Goal: Task Accomplishment & Management: Use online tool/utility

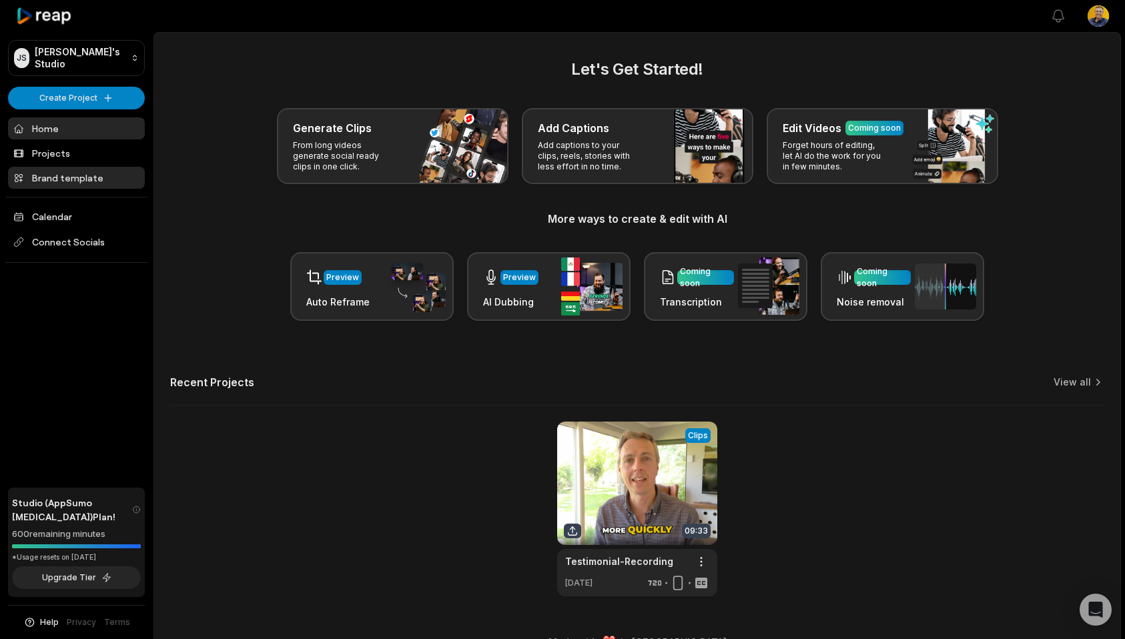
click at [60, 170] on link "Brand template" at bounding box center [76, 178] width 137 height 22
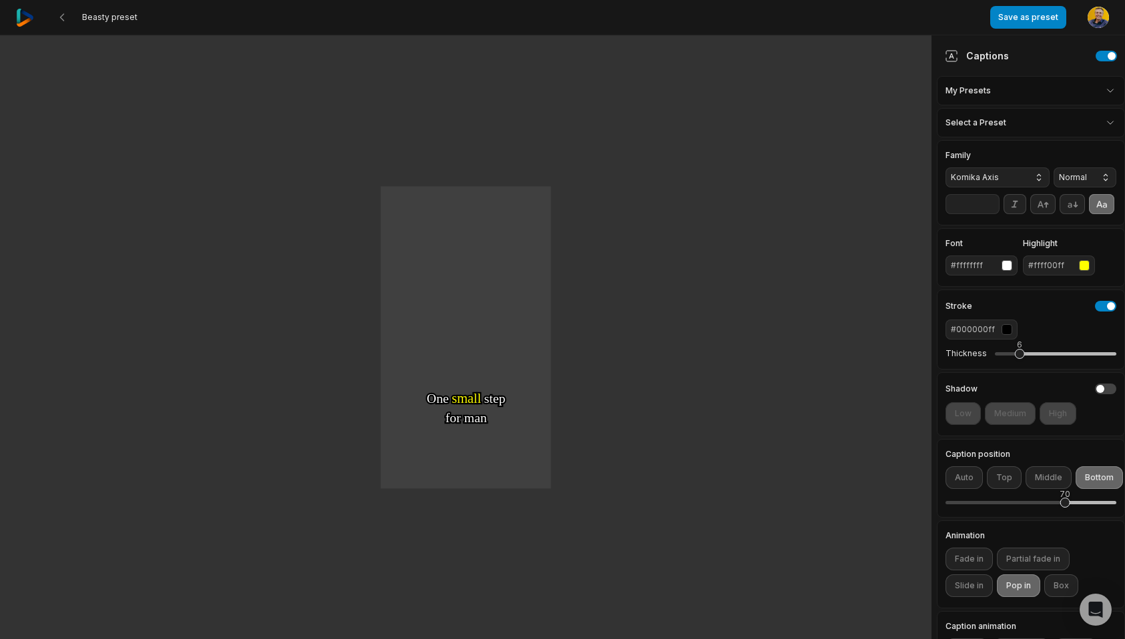
click at [1105, 88] on html "Beasty preset Save as preset Open user menu One One small small step step for f…" at bounding box center [562, 319] width 1125 height 639
click at [1083, 123] on html "Beasty preset Save as preset Open user menu One One small small step step for f…" at bounding box center [562, 319] width 1125 height 639
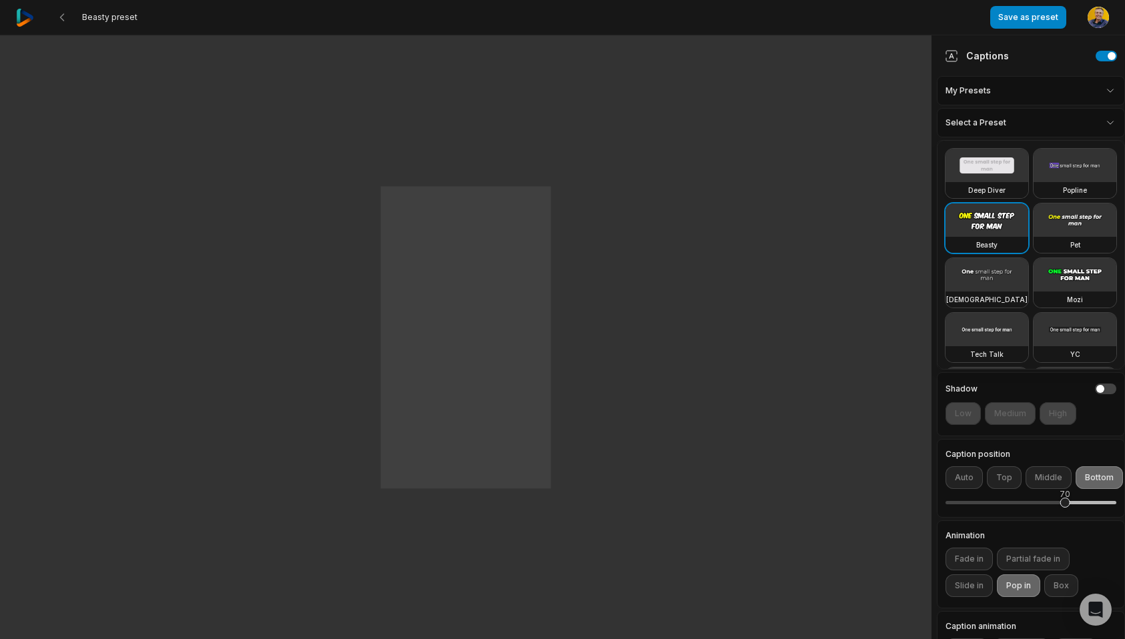
click at [968, 166] on video at bounding box center [986, 165] width 83 height 33
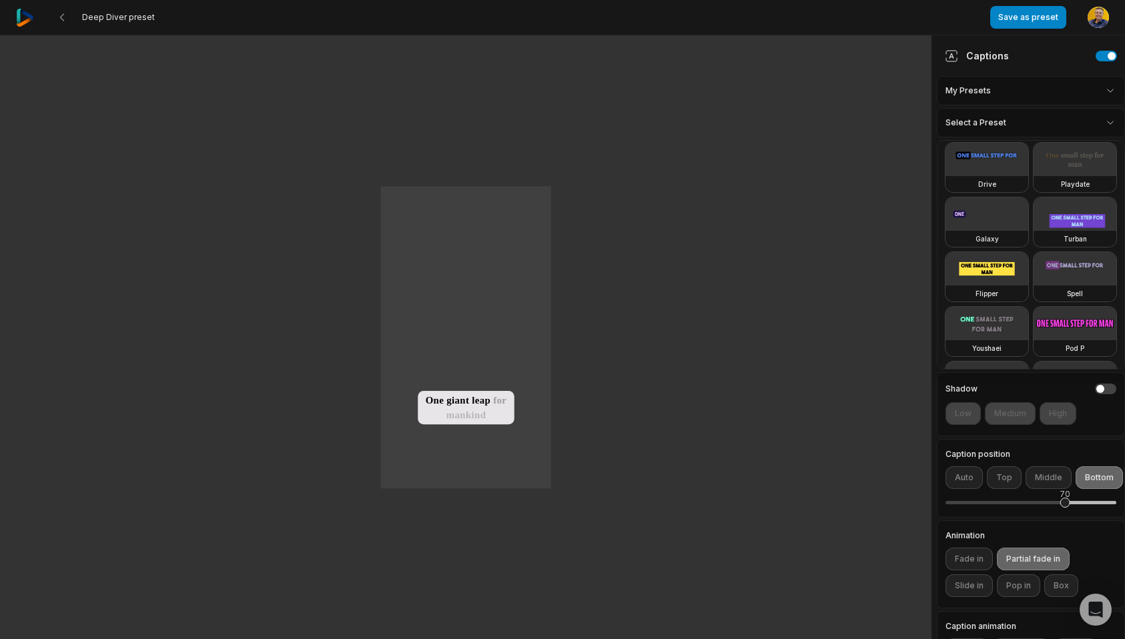
scroll to position [330, 0]
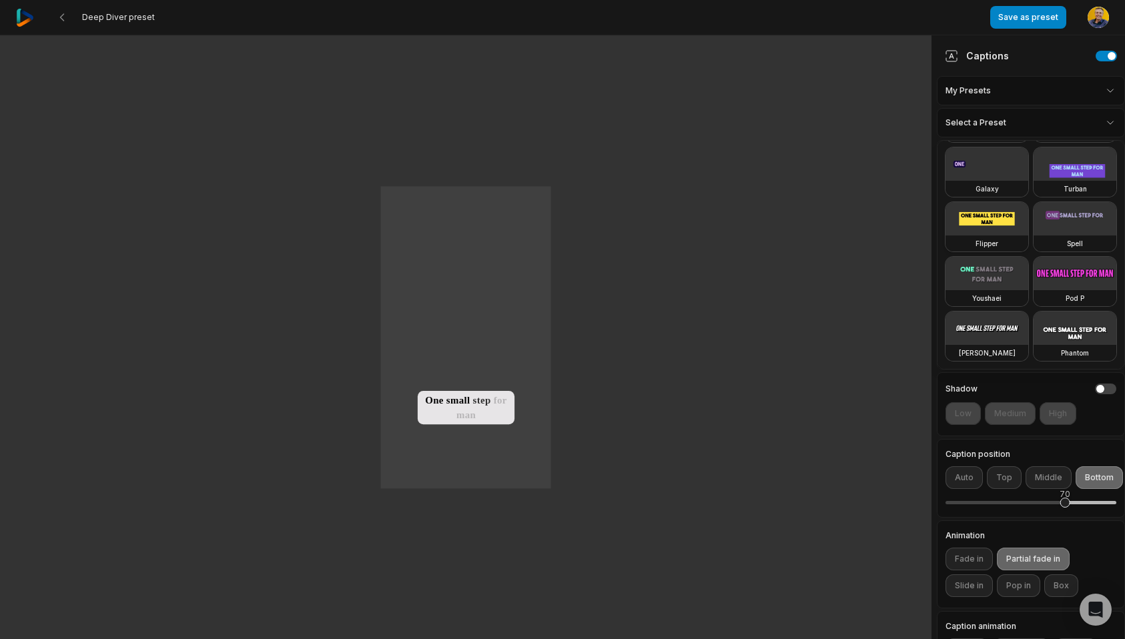
click at [987, 215] on video at bounding box center [986, 218] width 83 height 33
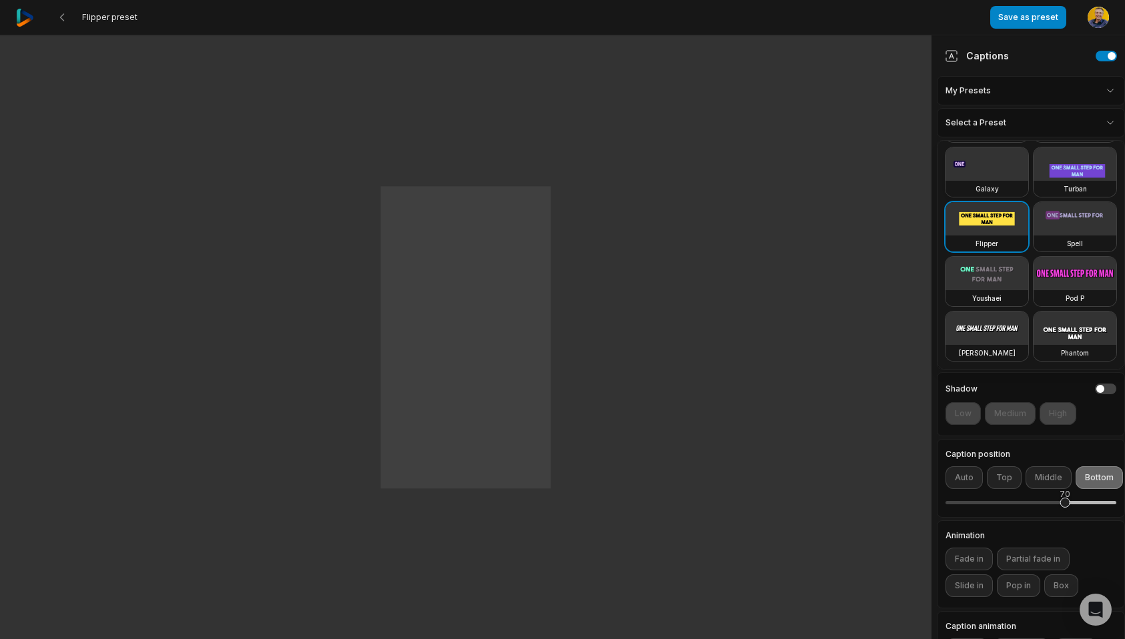
click at [982, 162] on video at bounding box center [986, 163] width 83 height 33
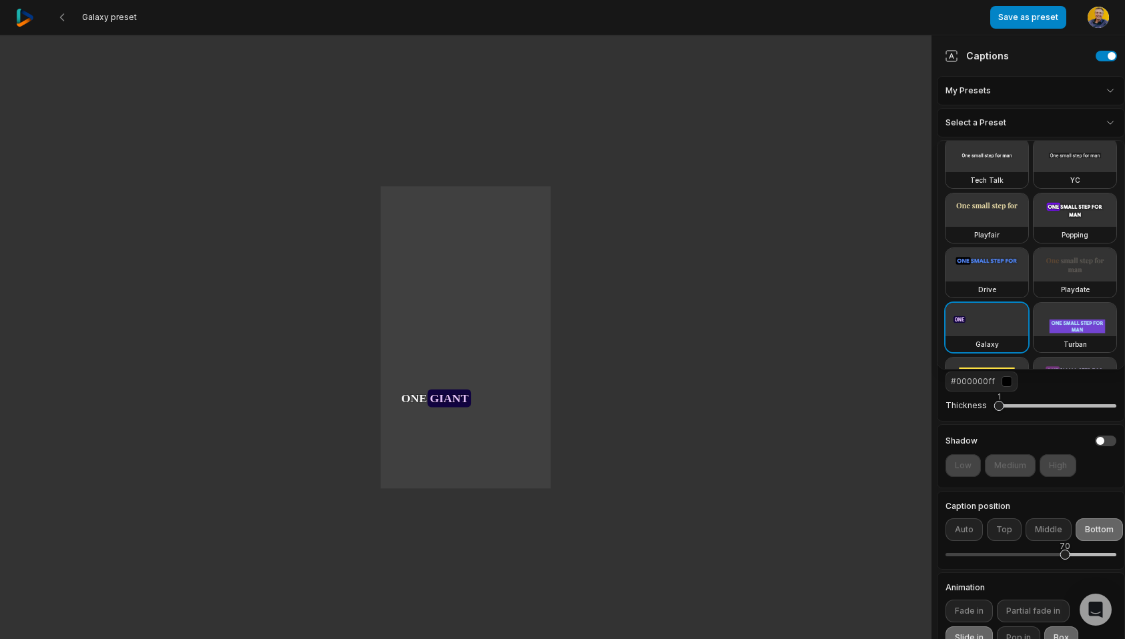
scroll to position [0, 0]
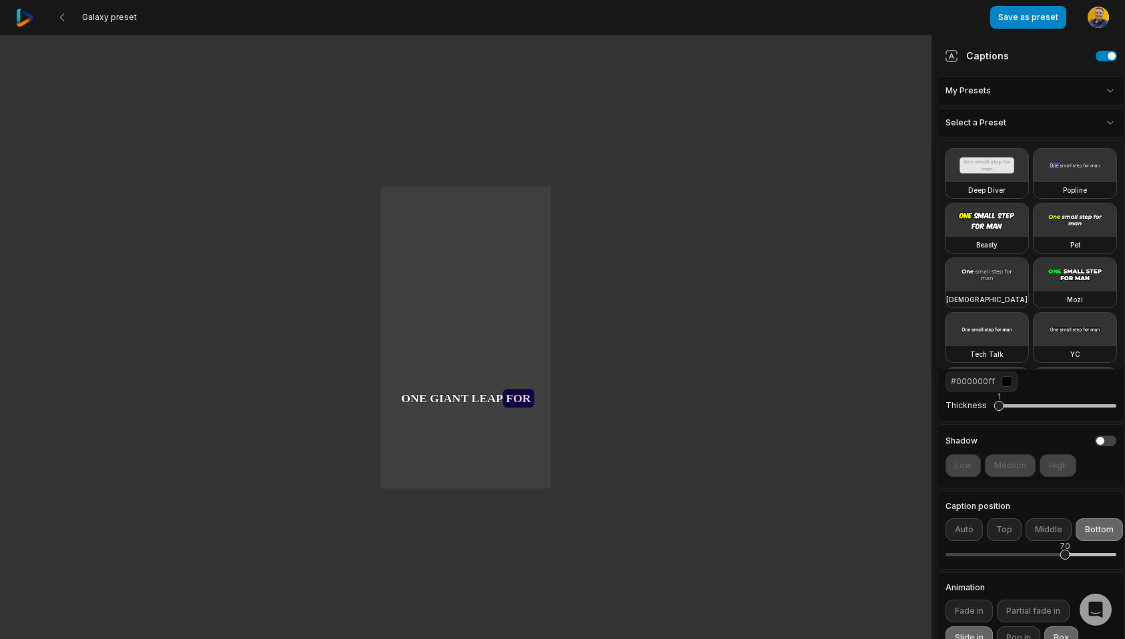
click at [981, 166] on video at bounding box center [986, 165] width 83 height 33
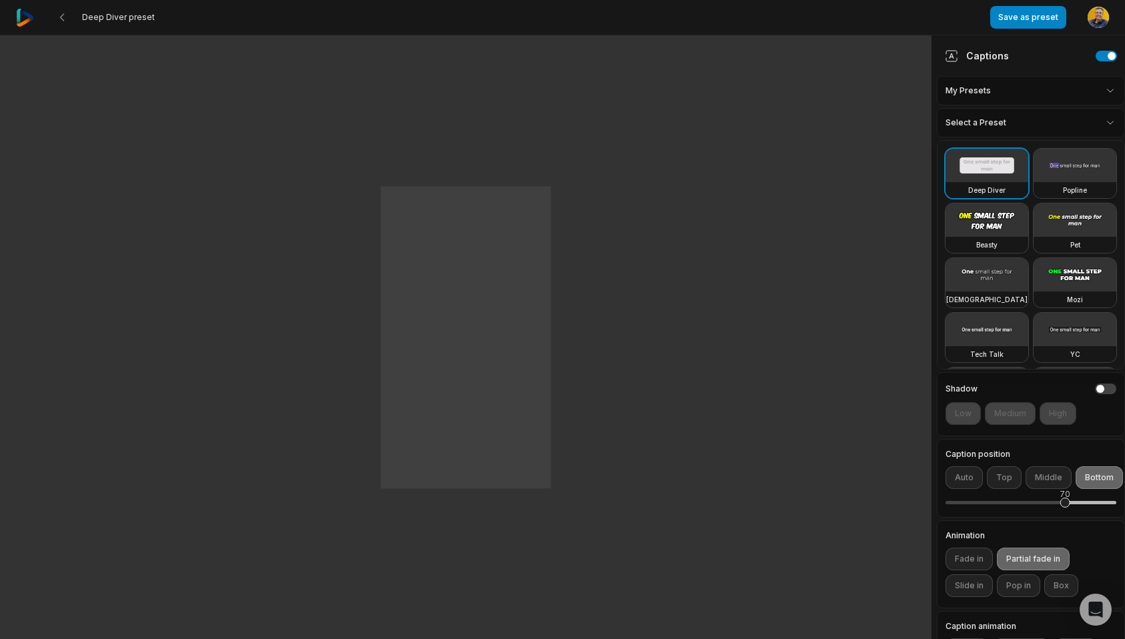
click at [1048, 167] on video at bounding box center [1074, 165] width 83 height 33
click at [982, 232] on video at bounding box center [986, 219] width 83 height 33
click at [983, 182] on div "Deep Diver" at bounding box center [986, 190] width 83 height 16
type input "**"
click at [1110, 93] on html "Deep Diver preset Save as preset Open user menu One small step for man One gian…" at bounding box center [562, 319] width 1125 height 639
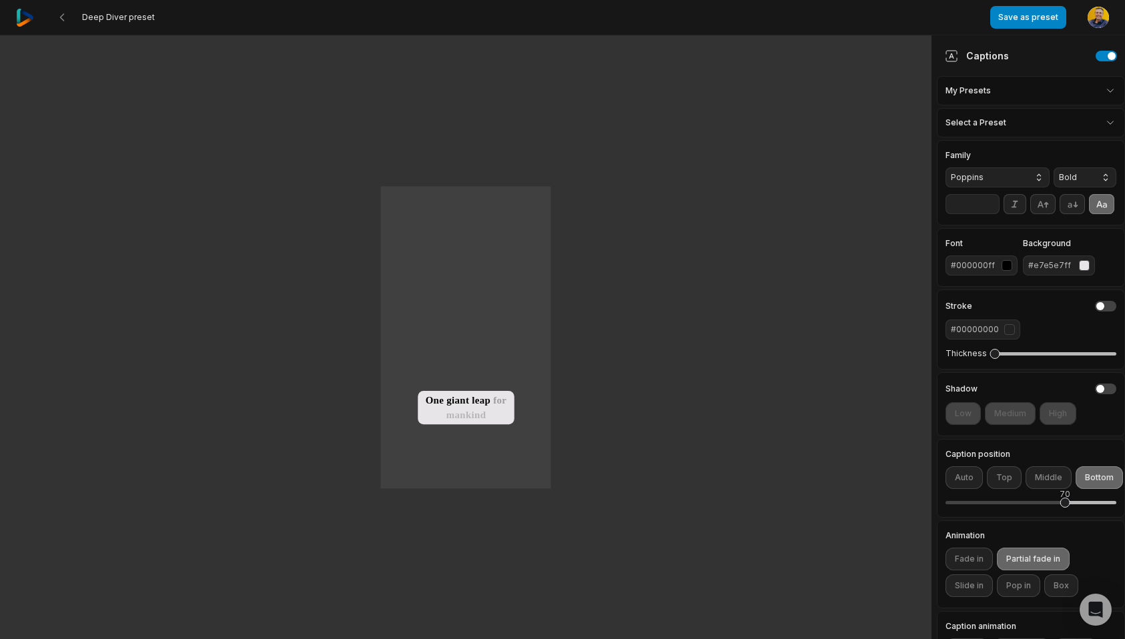
click at [1110, 93] on html "Deep Diver preset Save as preset Open user menu One small step for man One gian…" at bounding box center [562, 319] width 1125 height 639
click at [1086, 261] on div "button" at bounding box center [1084, 265] width 11 height 11
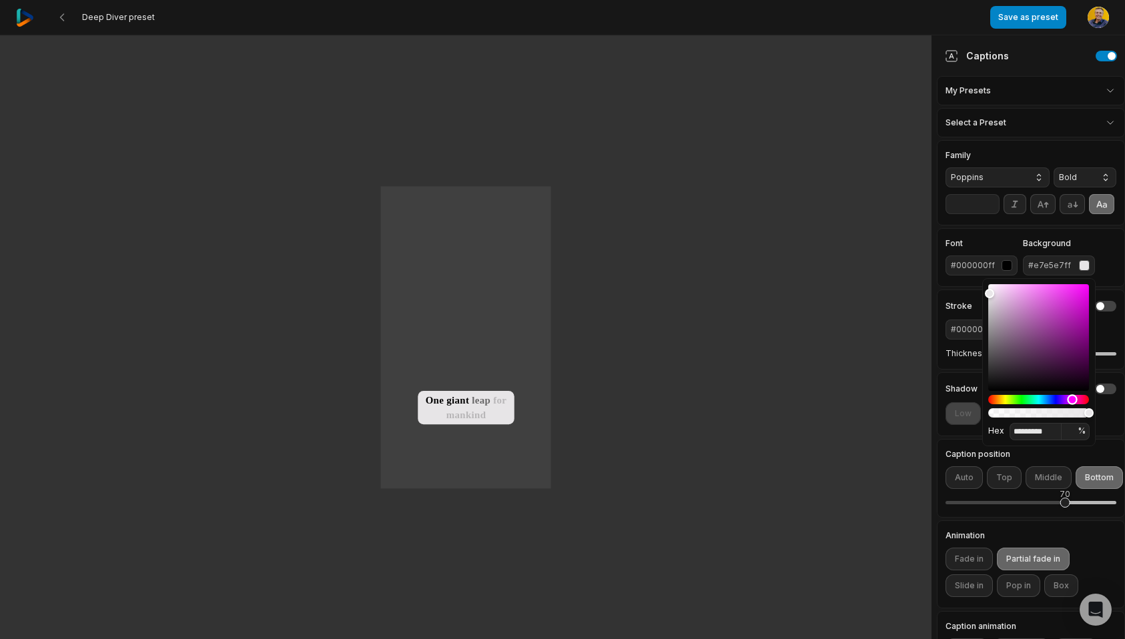
click at [1011, 400] on div "Hue" at bounding box center [1038, 399] width 101 height 9
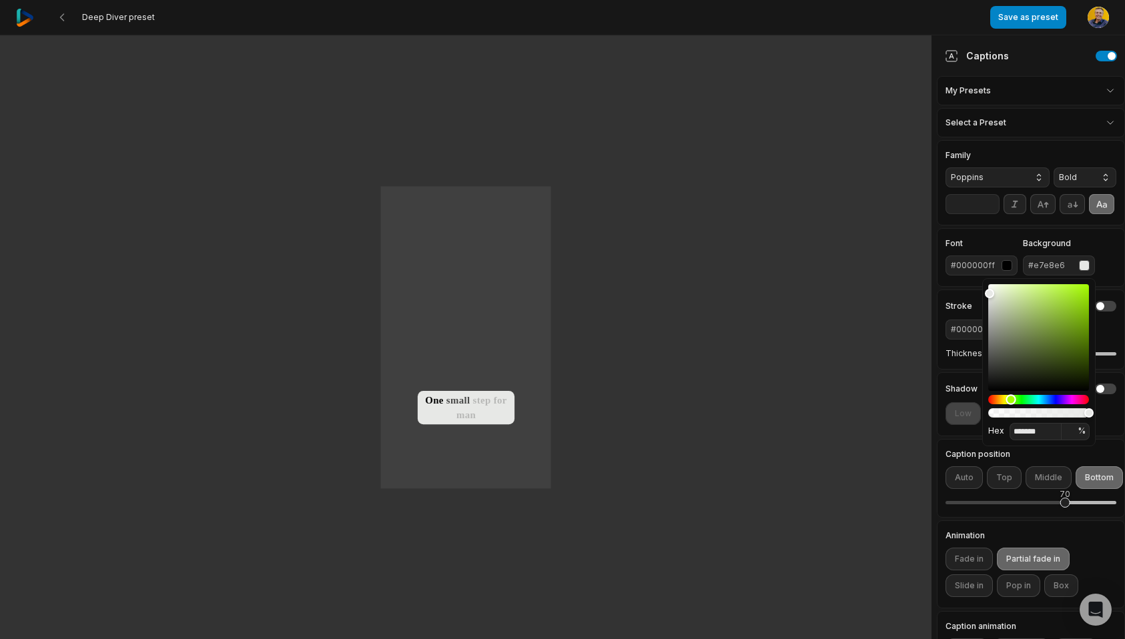
click at [1025, 398] on div "Hue" at bounding box center [1038, 399] width 101 height 9
type input "*******"
click at [1085, 267] on div "button" at bounding box center [1084, 265] width 11 height 11
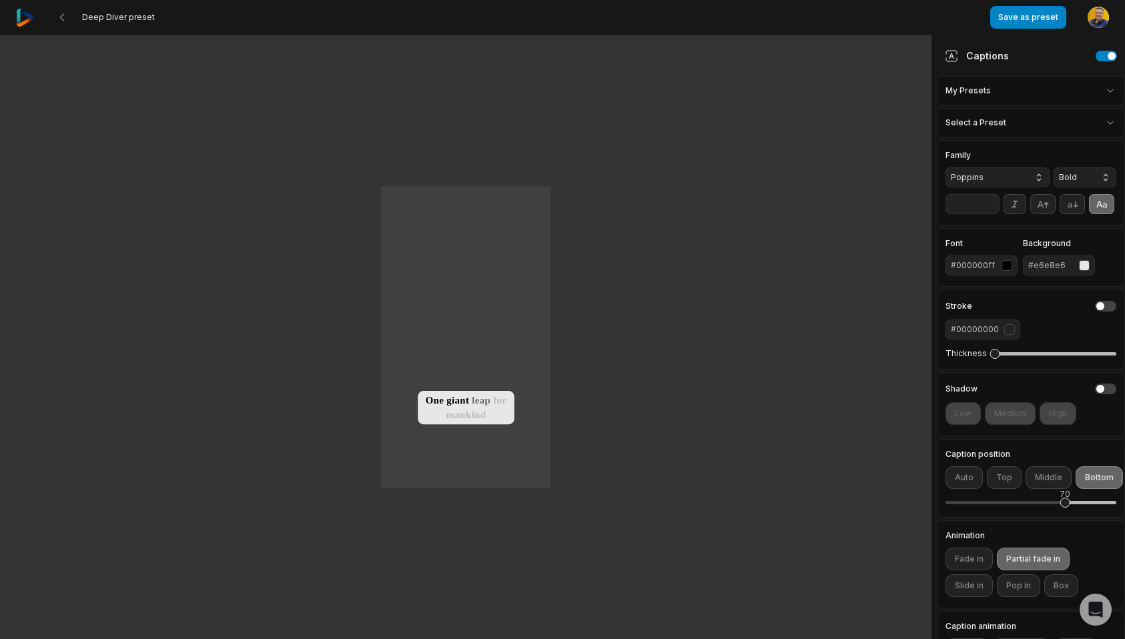
click at [1085, 266] on div "button" at bounding box center [1084, 265] width 11 height 11
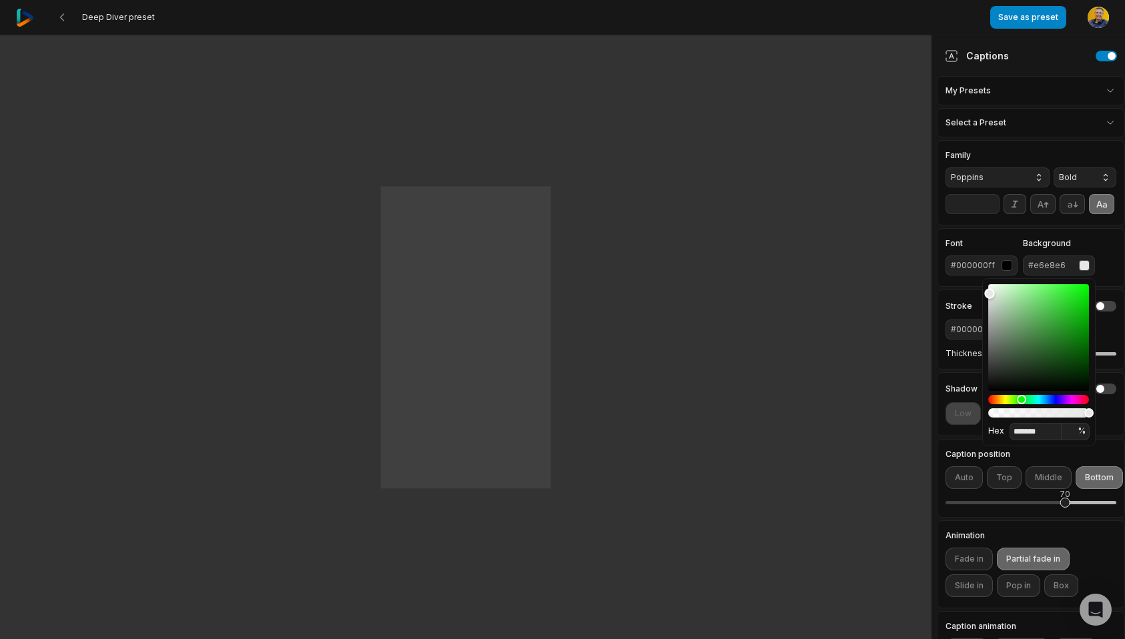
click at [1049, 320] on div "Color" at bounding box center [1038, 337] width 101 height 107
click at [1032, 336] on div "Color" at bounding box center [1038, 337] width 101 height 107
click at [1015, 356] on div "Color" at bounding box center [1038, 337] width 101 height 107
click at [1006, 399] on div "Hue" at bounding box center [1038, 399] width 101 height 9
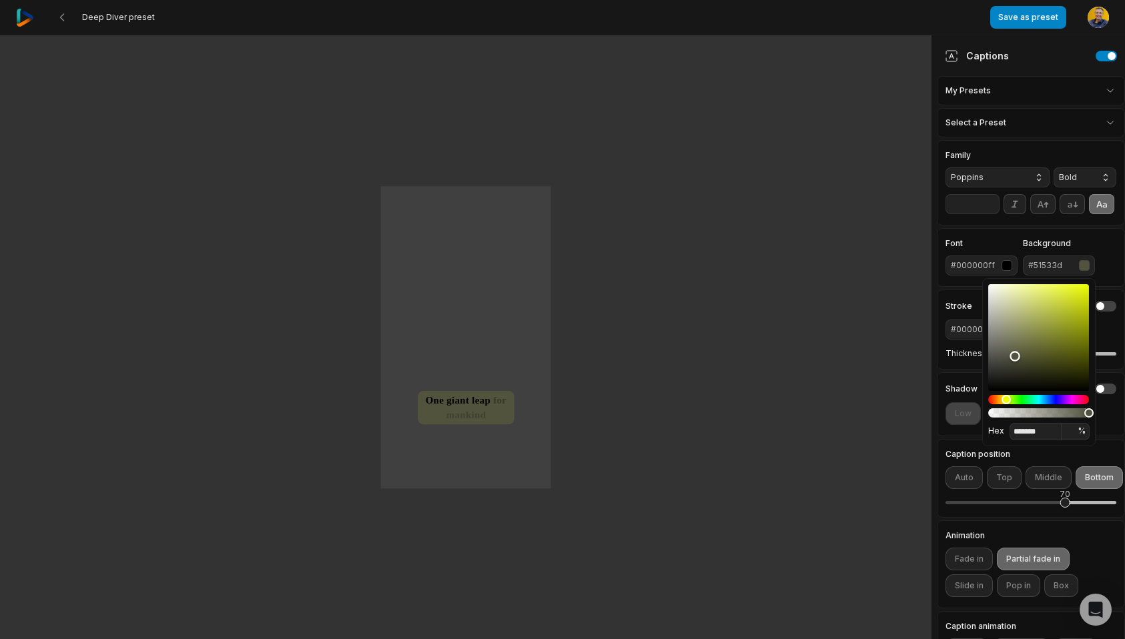
click at [1039, 351] on div "Color" at bounding box center [1038, 337] width 101 height 107
click at [1052, 324] on div "Color" at bounding box center [1038, 337] width 101 height 107
click at [1051, 303] on div "Color" at bounding box center [1038, 337] width 101 height 107
click at [1069, 303] on div "Color" at bounding box center [1038, 337] width 101 height 107
click at [1075, 292] on div "Color" at bounding box center [1038, 337] width 101 height 107
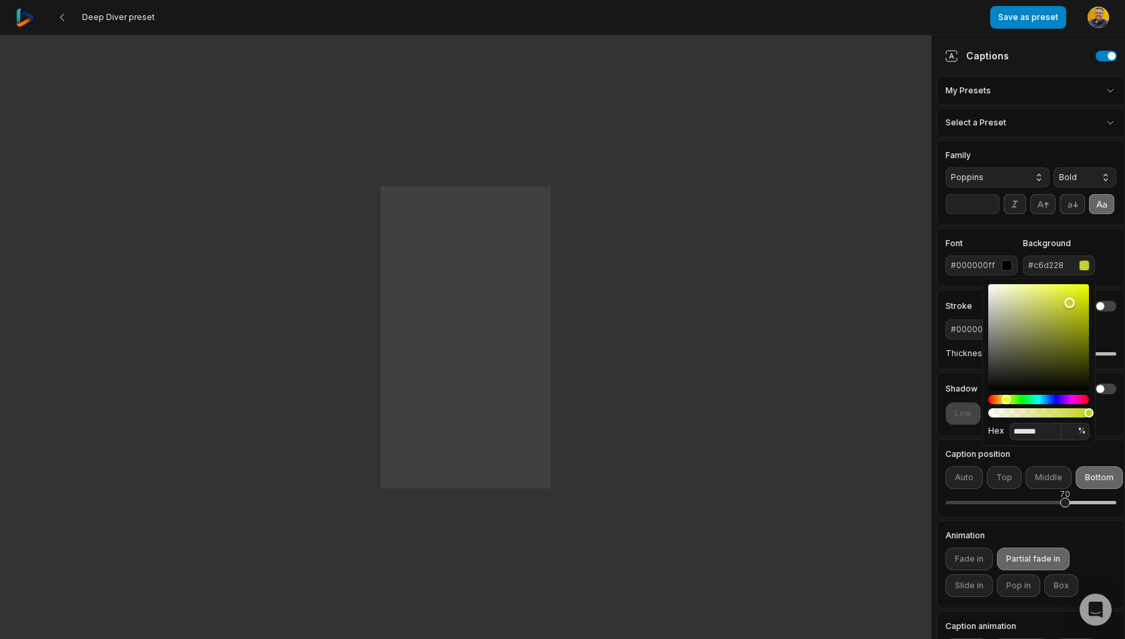
type input "*******"
click at [1043, 266] on div "#ddec21" at bounding box center [1050, 265] width 45 height 12
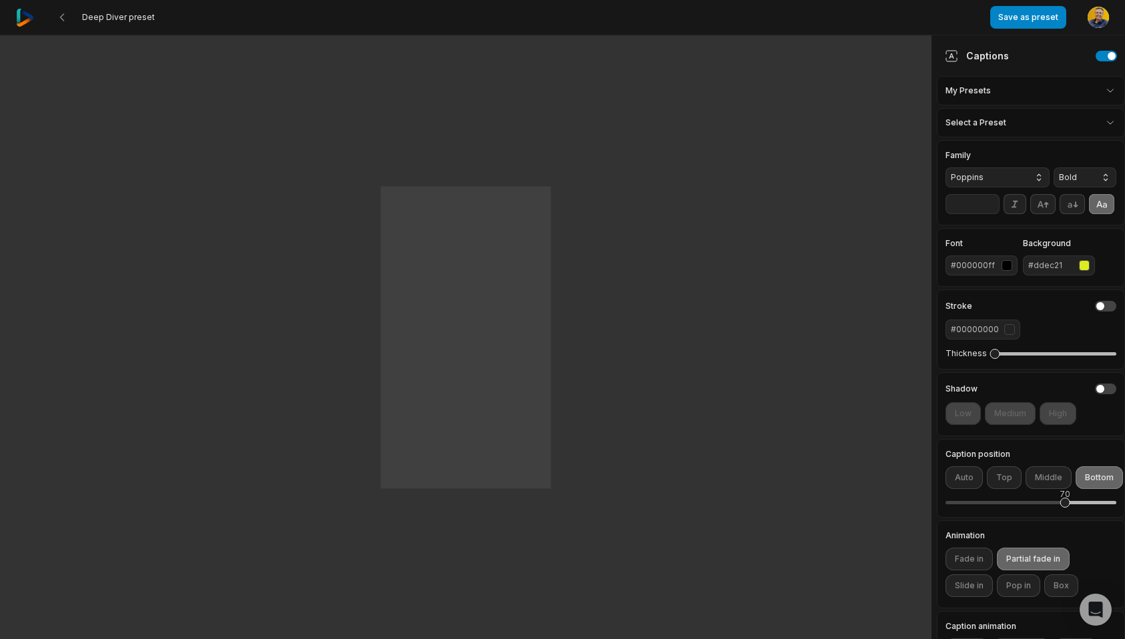
click at [1043, 266] on div "#ddec21" at bounding box center [1050, 265] width 45 height 12
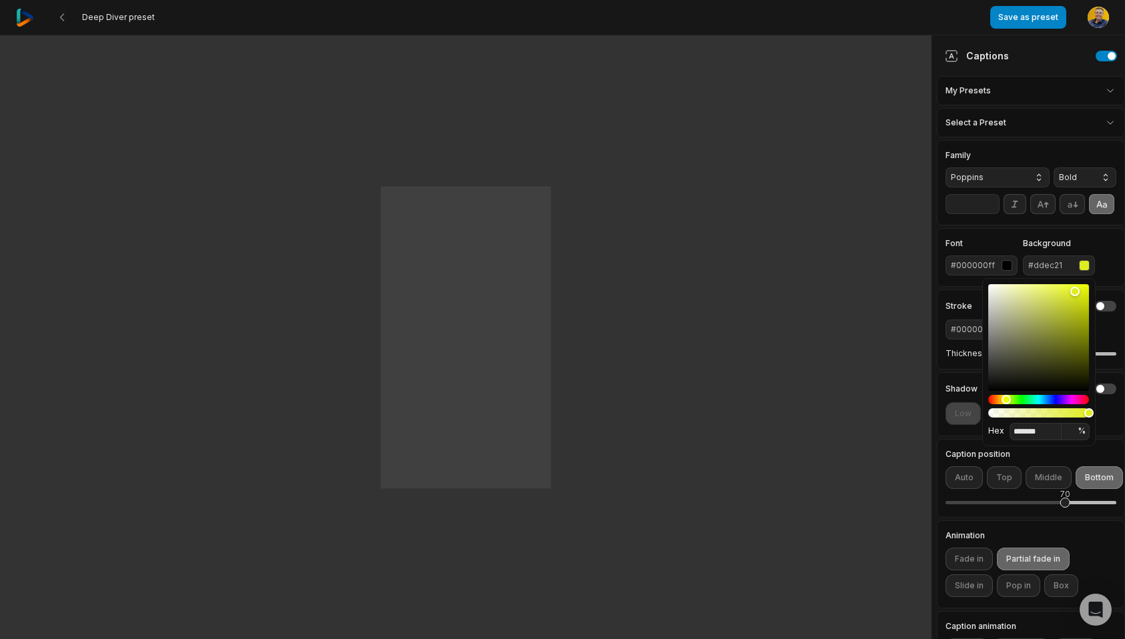
click at [1061, 265] on div "#ddec21" at bounding box center [1050, 265] width 45 height 12
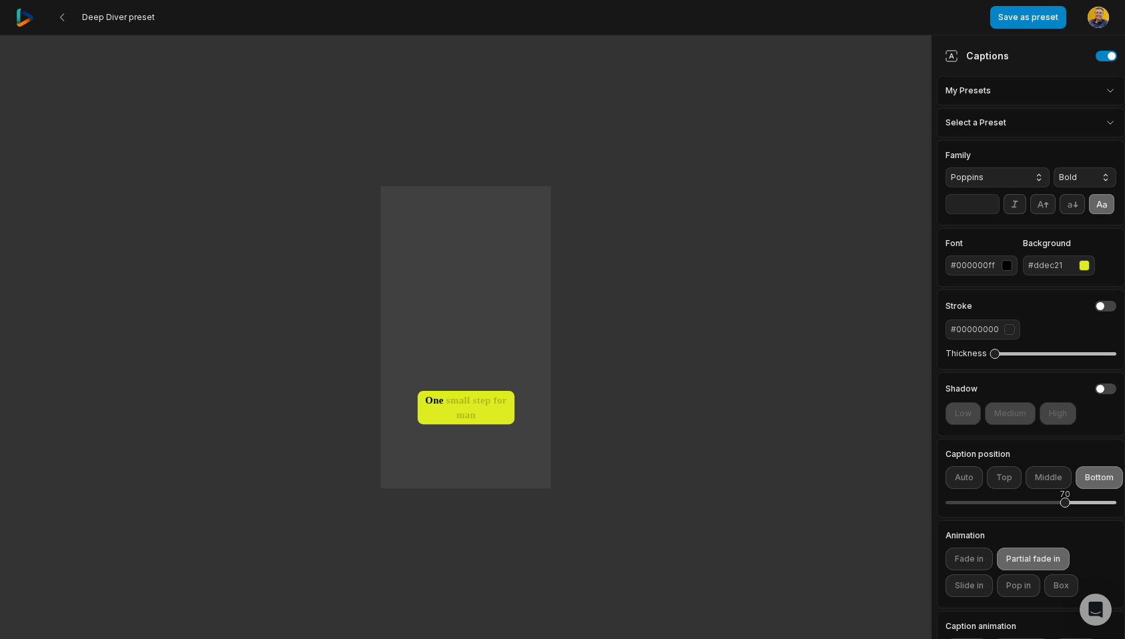
click at [1061, 265] on div "#ddec21" at bounding box center [1050, 265] width 45 height 12
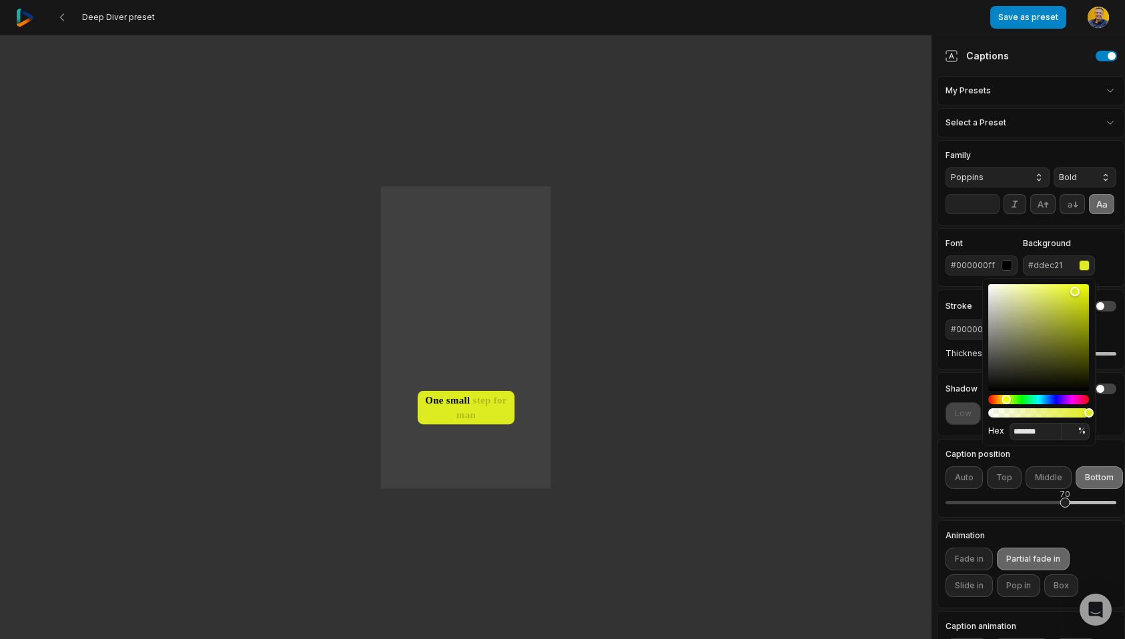
click at [1061, 265] on div "#ddec21" at bounding box center [1050, 265] width 45 height 12
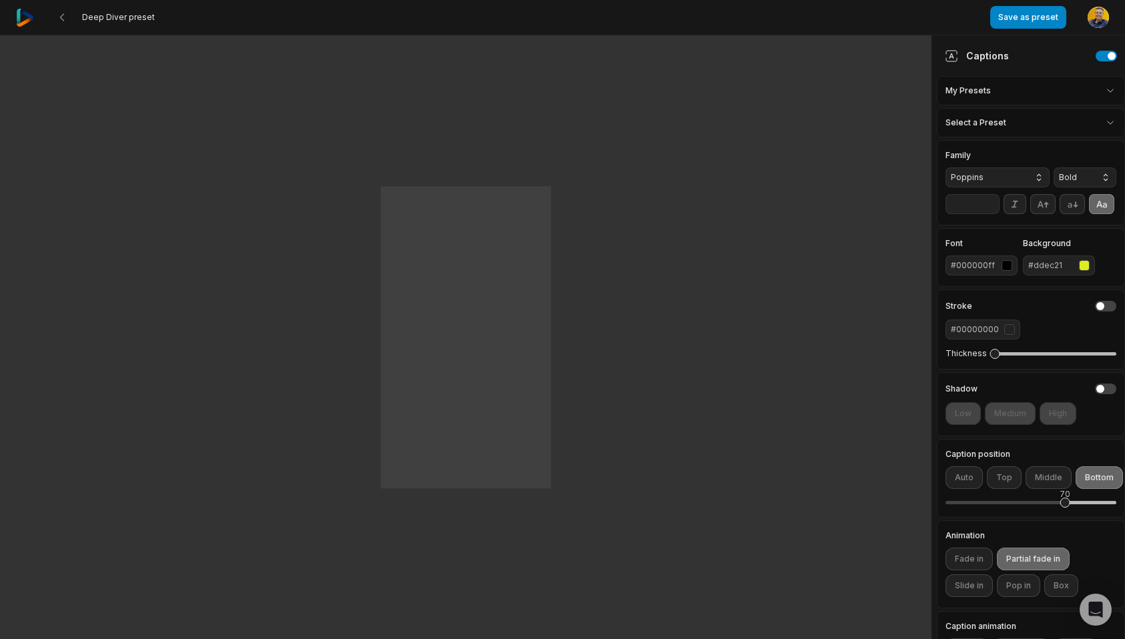
click at [1061, 265] on div "#ddec21" at bounding box center [1050, 265] width 45 height 12
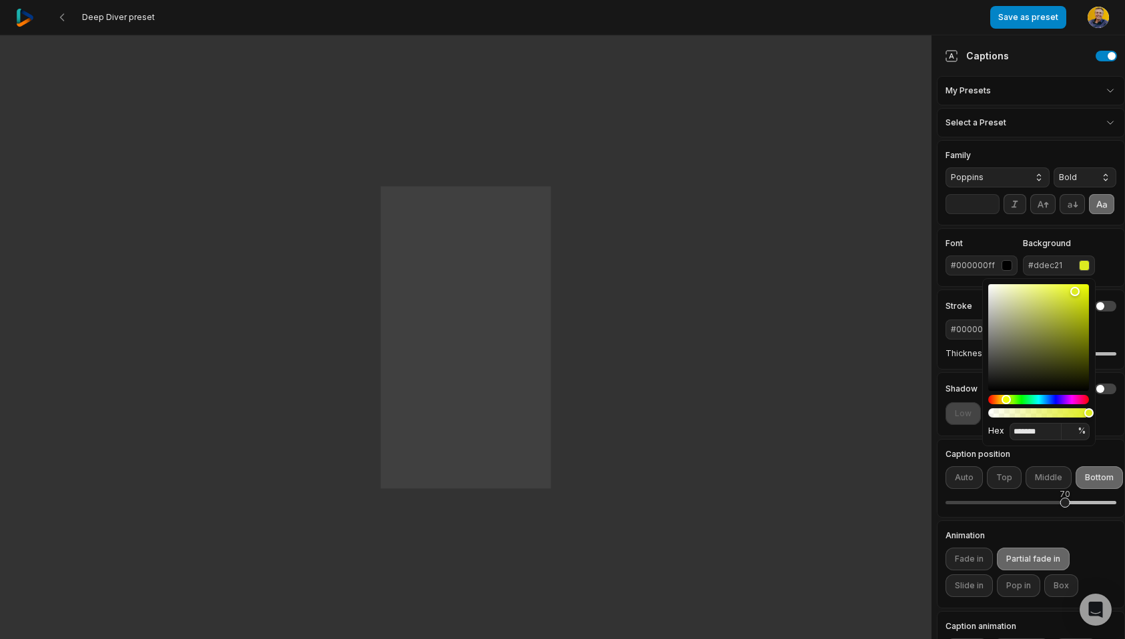
click at [1061, 265] on div "#ddec21" at bounding box center [1050, 265] width 45 height 12
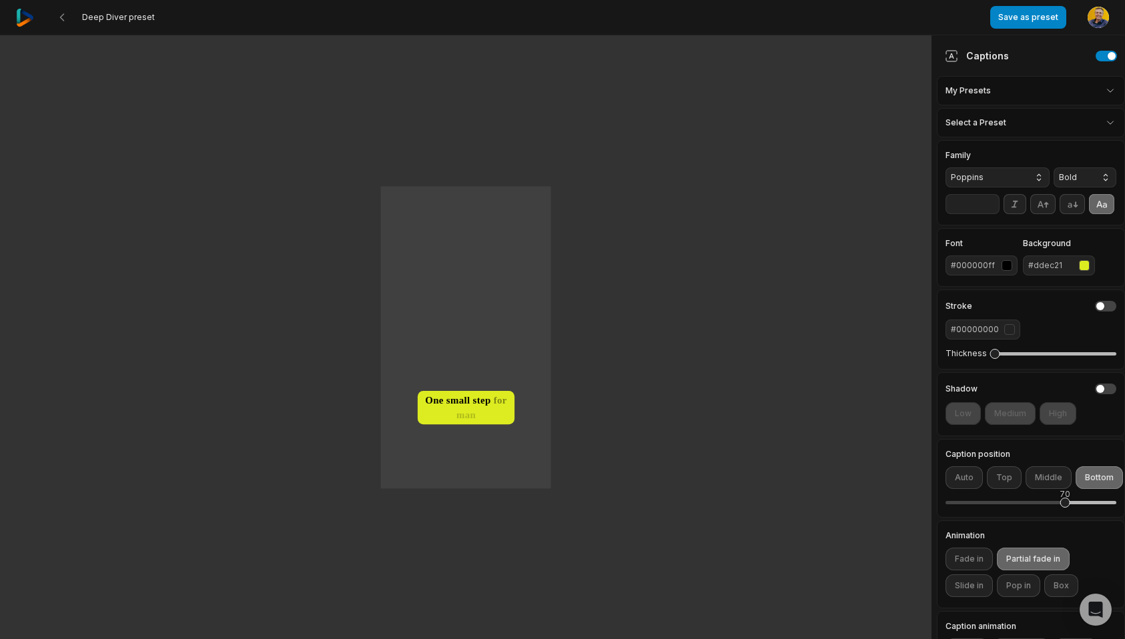
click at [1084, 265] on div "button" at bounding box center [1084, 265] width 11 height 11
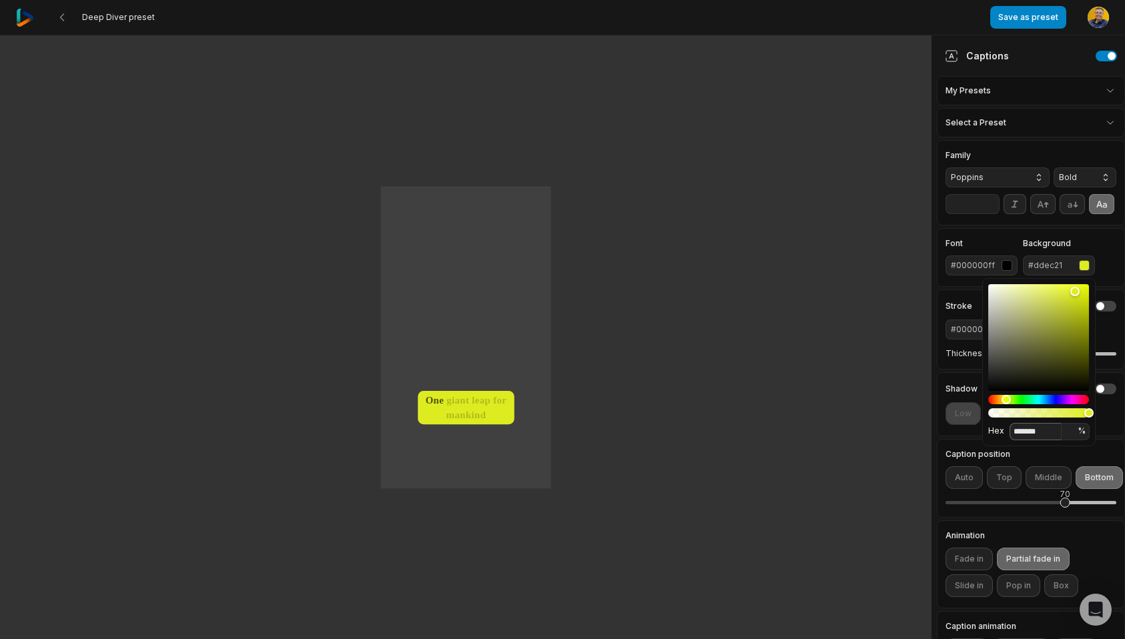
click at [1035, 430] on input "*******" at bounding box center [1035, 431] width 52 height 17
paste input
type input "*******"
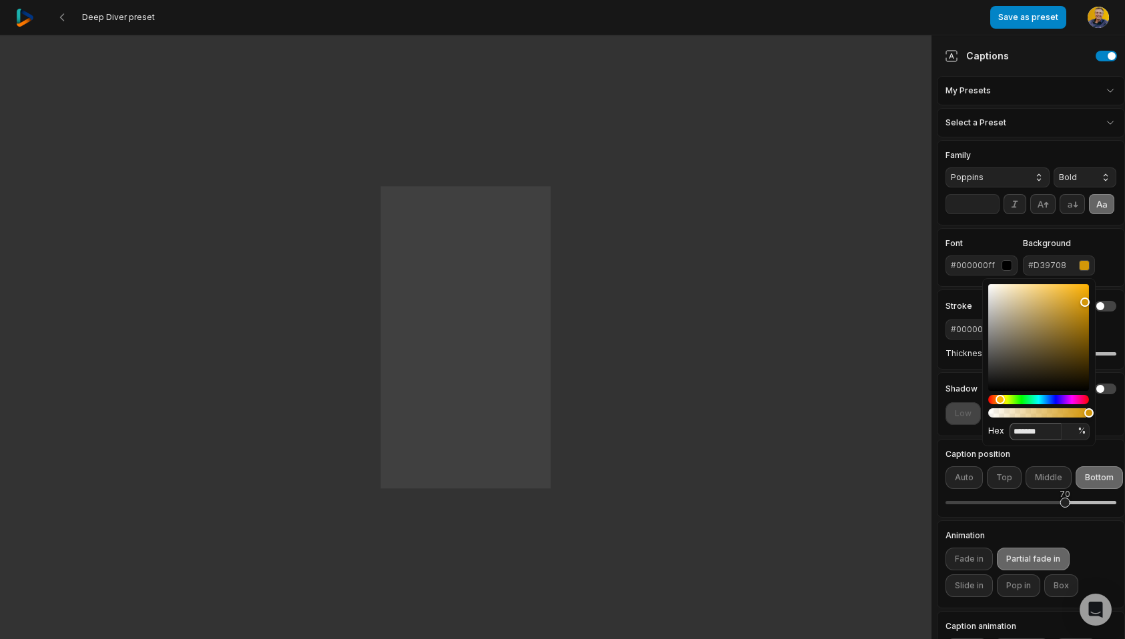
click at [1008, 265] on div "button" at bounding box center [1006, 265] width 11 height 11
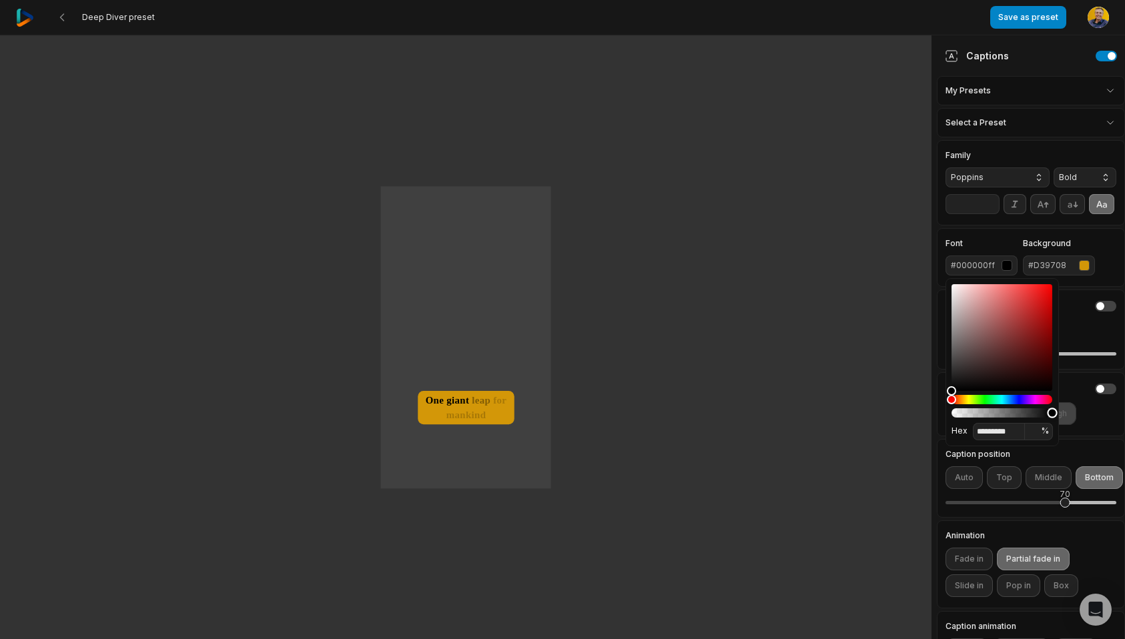
type input "*********"
type input "*"
type input "*********"
type input "*"
type input "*********"
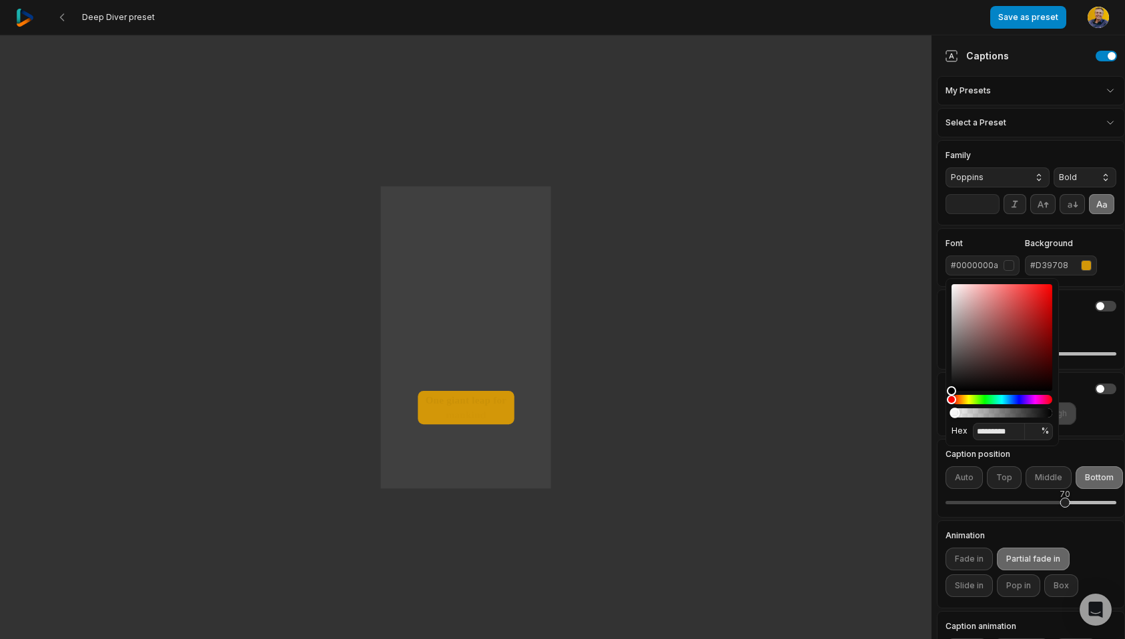
type input "*"
type input "*********"
type input "*"
type input "*********"
type input "*"
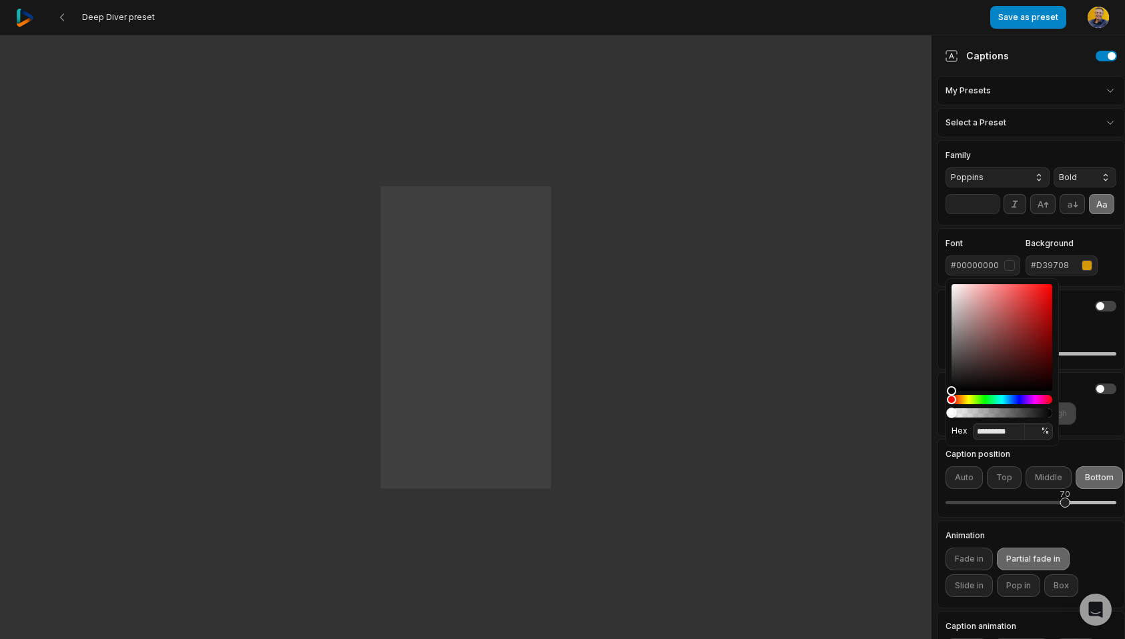
drag, startPoint x: 956, startPoint y: 414, endPoint x: 945, endPoint y: 414, distance: 10.7
click at [951, 414] on div "Alpha" at bounding box center [1001, 412] width 101 height 9
click at [984, 245] on label "Font" at bounding box center [982, 243] width 75 height 8
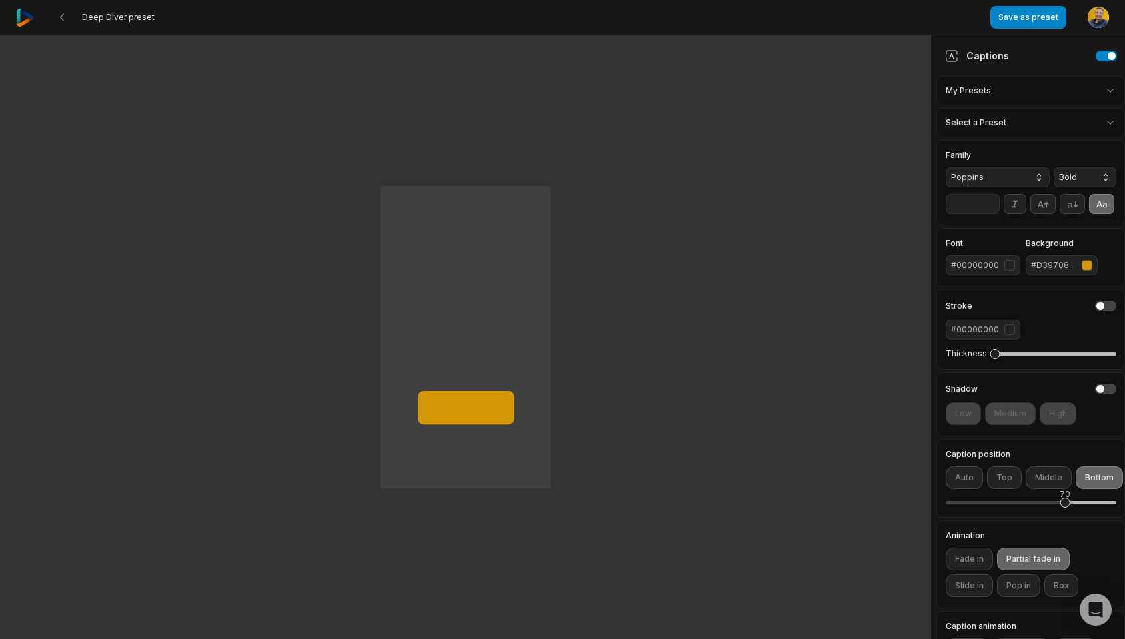
click at [1005, 267] on div "button" at bounding box center [1009, 265] width 11 height 11
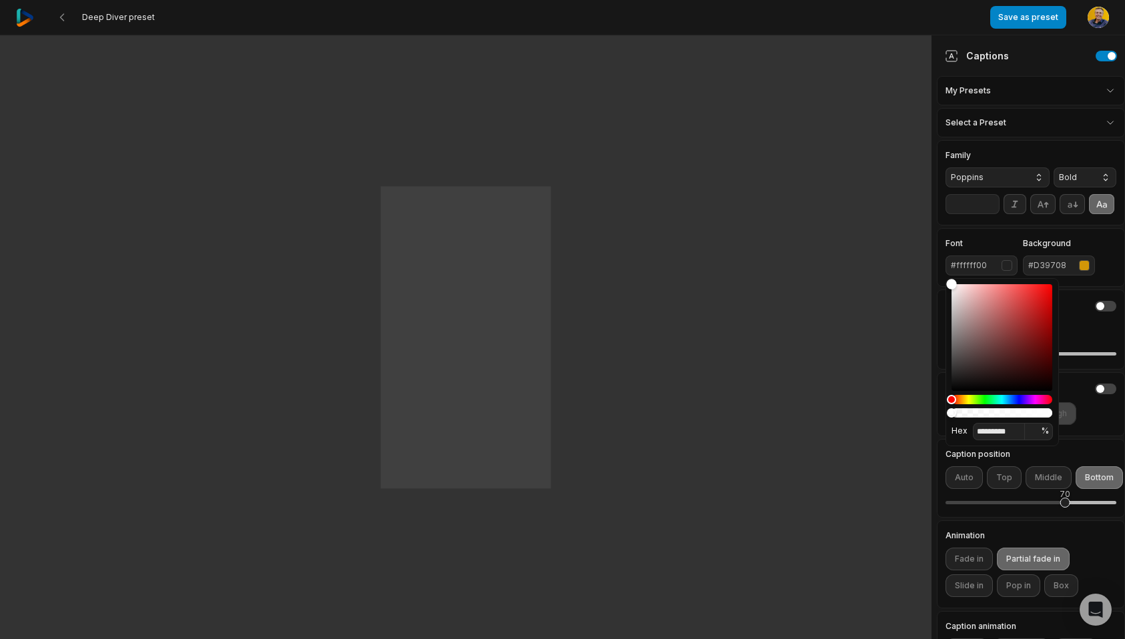
drag, startPoint x: 959, startPoint y: 291, endPoint x: 943, endPoint y: 276, distance: 22.2
click at [943, 276] on body "Deep Diver preset Save as preset Open user menu One small step for man One gian…" at bounding box center [562, 319] width 1125 height 639
drag, startPoint x: 953, startPoint y: 284, endPoint x: 940, endPoint y: 272, distance: 17.5
click at [940, 272] on body "Deep Diver preset Save as preset Open user menu One small step for man One gian…" at bounding box center [562, 319] width 1125 height 639
click at [953, 284] on div "Color" at bounding box center [951, 284] width 10 height 10
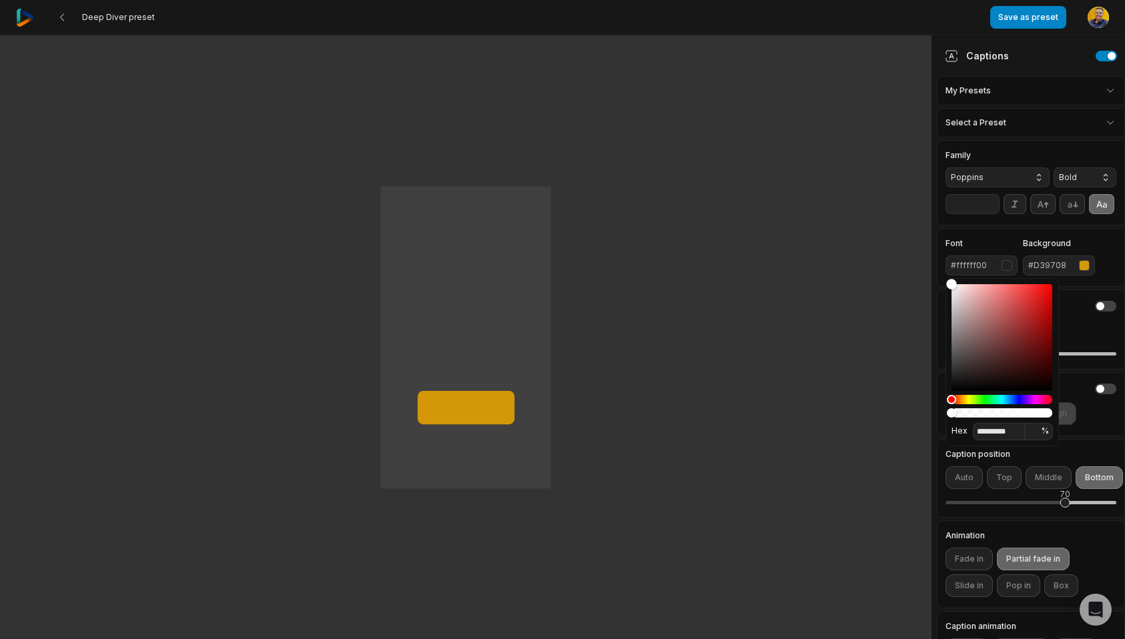
drag, startPoint x: 951, startPoint y: 284, endPoint x: 941, endPoint y: 280, distance: 11.0
click at [941, 280] on body "Deep Diver preset Save as preset Open user menu One small step for man One gian…" at bounding box center [562, 319] width 1125 height 639
click at [957, 296] on div "Color" at bounding box center [1001, 337] width 101 height 107
click at [957, 285] on div "Color" at bounding box center [1001, 337] width 101 height 107
click at [953, 285] on div "Color" at bounding box center [957, 285] width 10 height 10
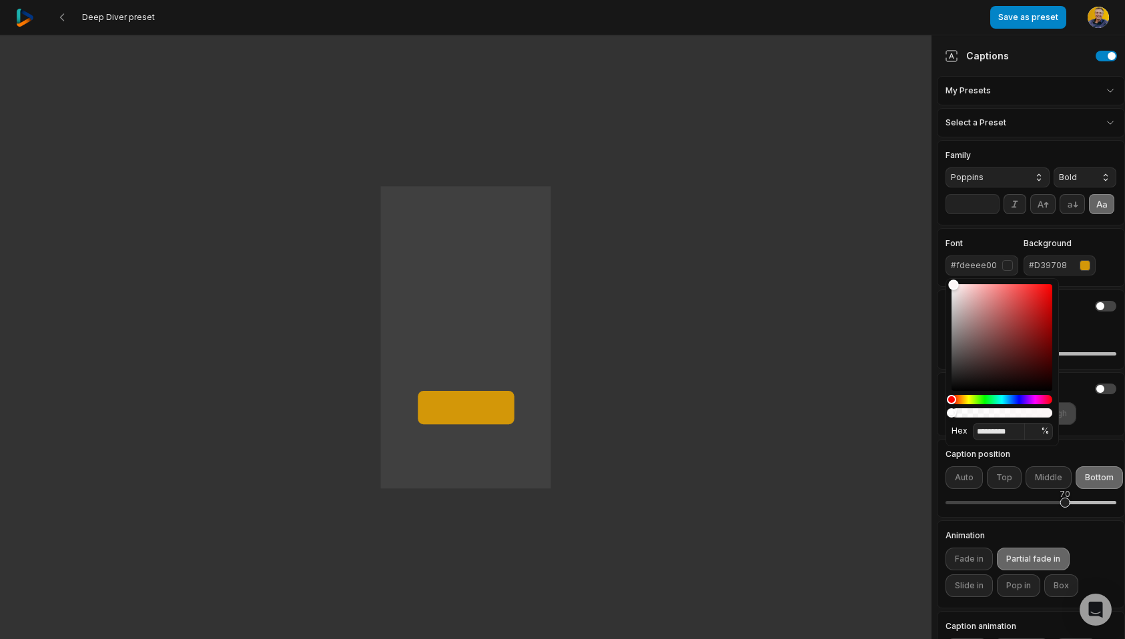
type input "*********"
click at [1111, 248] on div "Font #fdf8f800 Background #D39708" at bounding box center [1030, 257] width 171 height 36
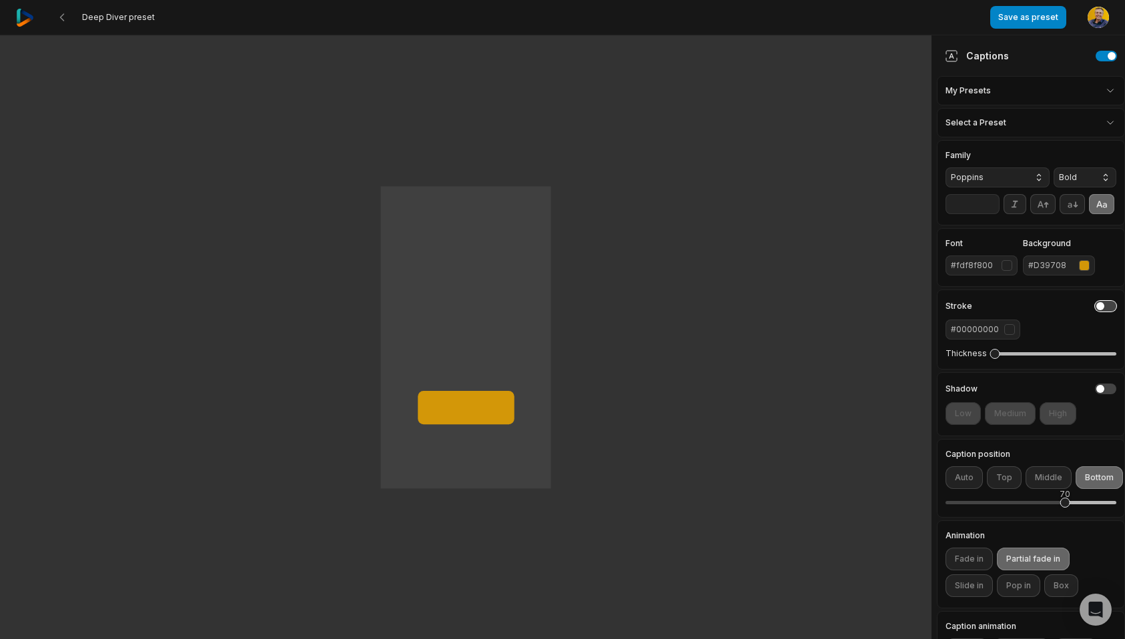
click at [1109, 308] on button "button" at bounding box center [1105, 306] width 21 height 11
click at [1098, 308] on button "button" at bounding box center [1105, 306] width 21 height 11
click at [961, 260] on div "#fdf8f800" at bounding box center [973, 265] width 45 height 12
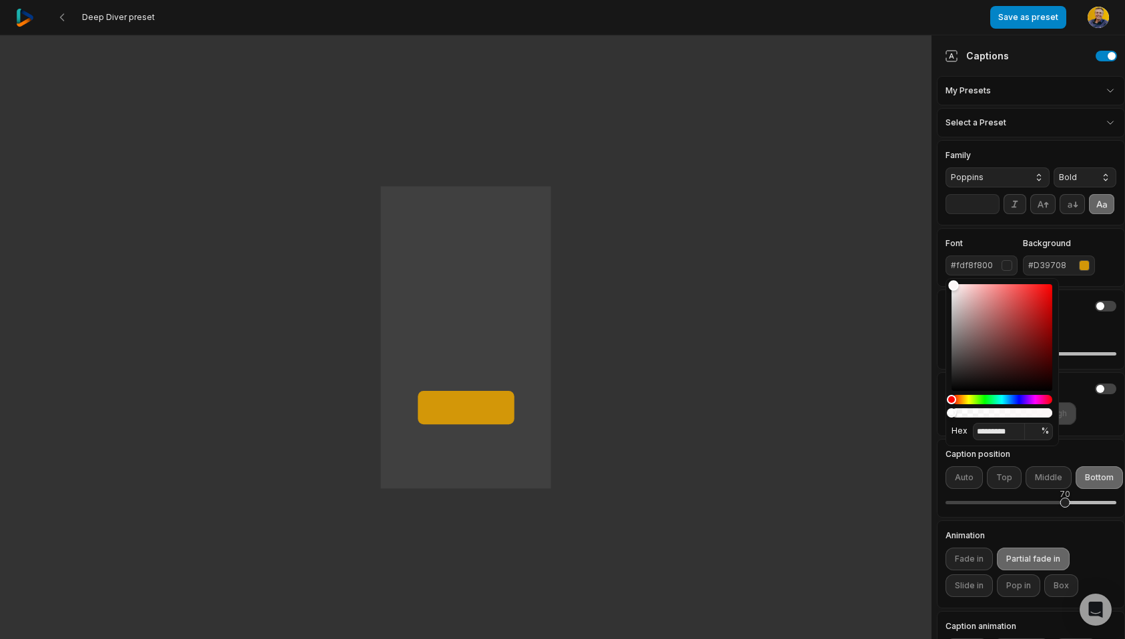
click at [966, 288] on div "Color" at bounding box center [1001, 337] width 101 height 107
click at [967, 307] on div "Color" at bounding box center [1001, 337] width 101 height 107
type input "*********"
click at [967, 307] on div "Color" at bounding box center [967, 307] width 10 height 10
click at [1007, 240] on label "Font" at bounding box center [981, 243] width 73 height 8
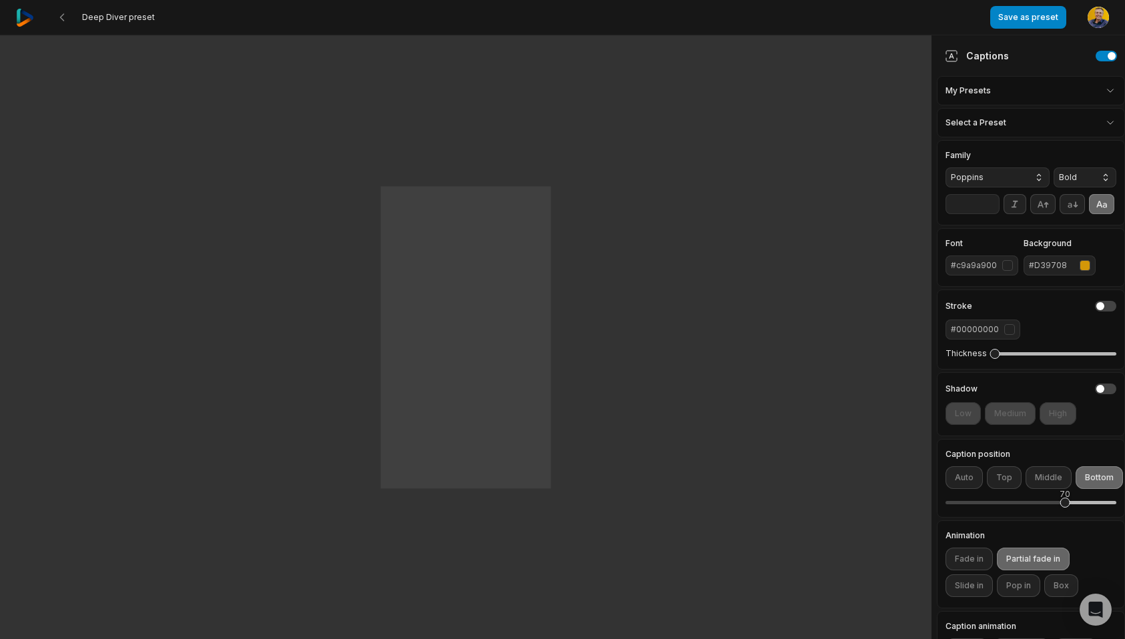
click at [1014, 260] on button "#c9a9a900" at bounding box center [981, 265] width 73 height 20
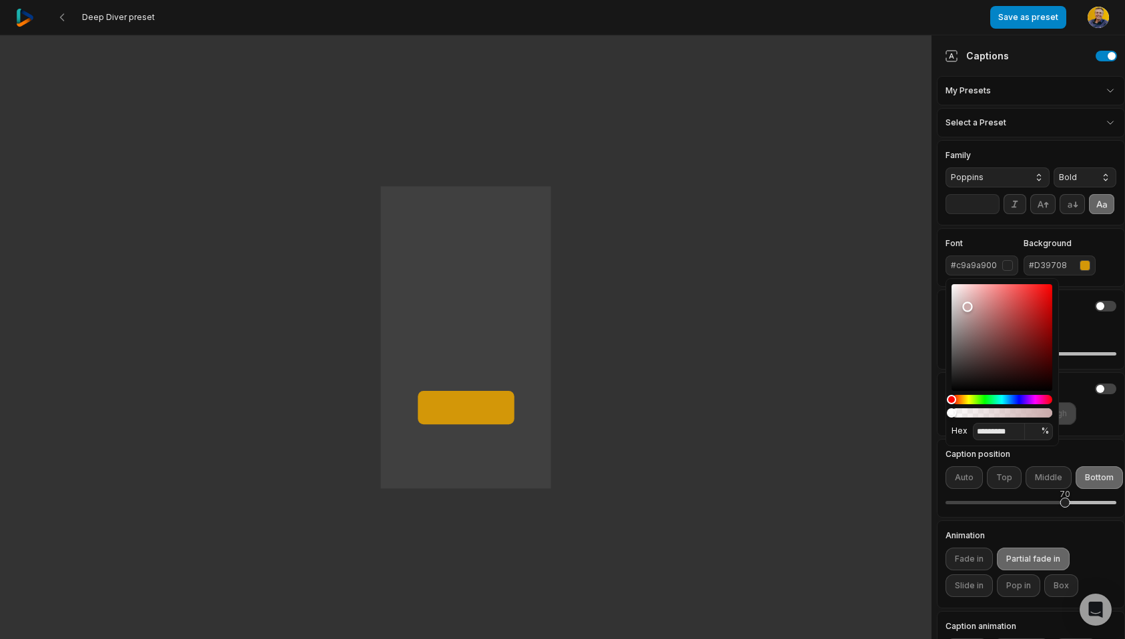
click at [1004, 333] on div "Color" at bounding box center [1001, 337] width 101 height 107
click at [1004, 332] on div "Color" at bounding box center [1004, 333] width 10 height 10
click at [985, 302] on div "Color" at bounding box center [1001, 337] width 101 height 107
type input "*********"
click at [985, 302] on div "Color" at bounding box center [984, 302] width 10 height 10
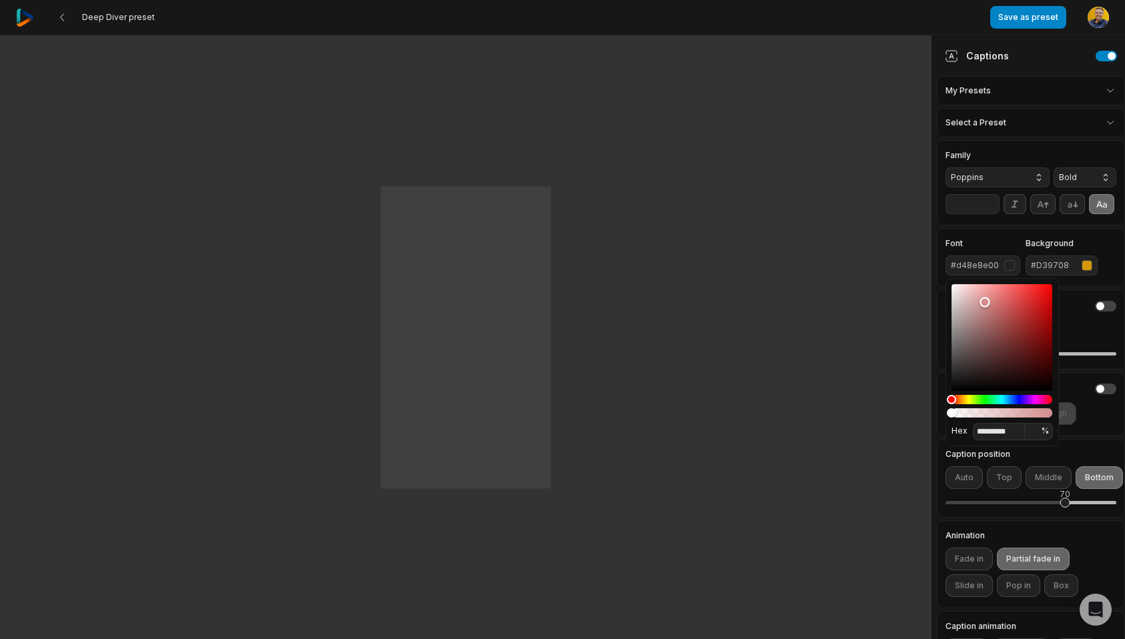
click at [1006, 269] on div "button" at bounding box center [1009, 265] width 11 height 11
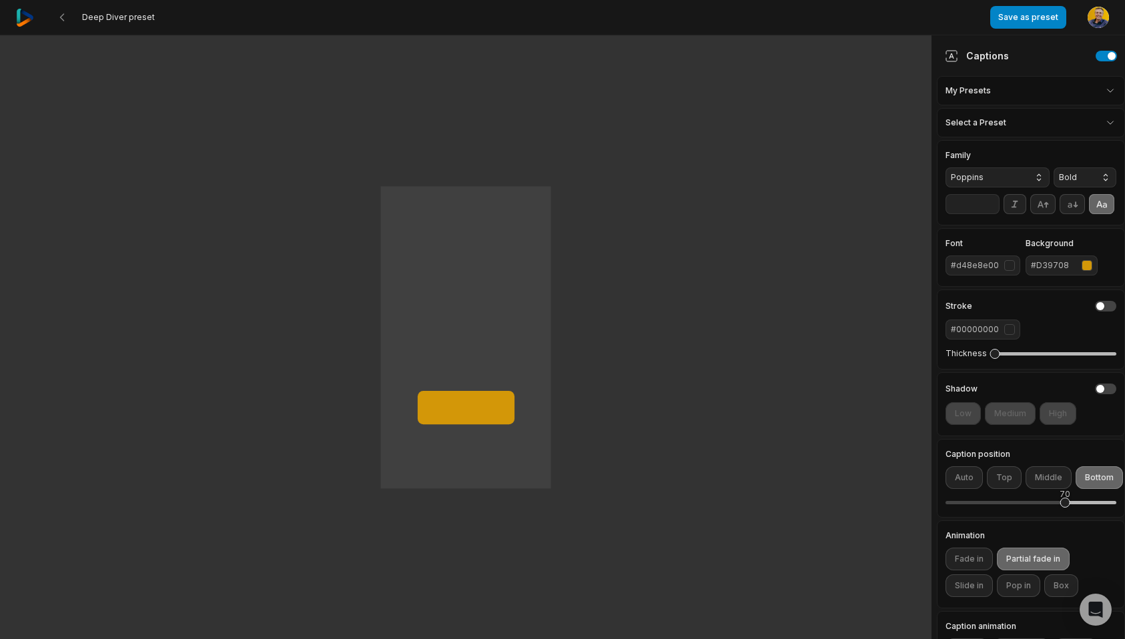
click at [1009, 260] on div "button" at bounding box center [1009, 265] width 11 height 11
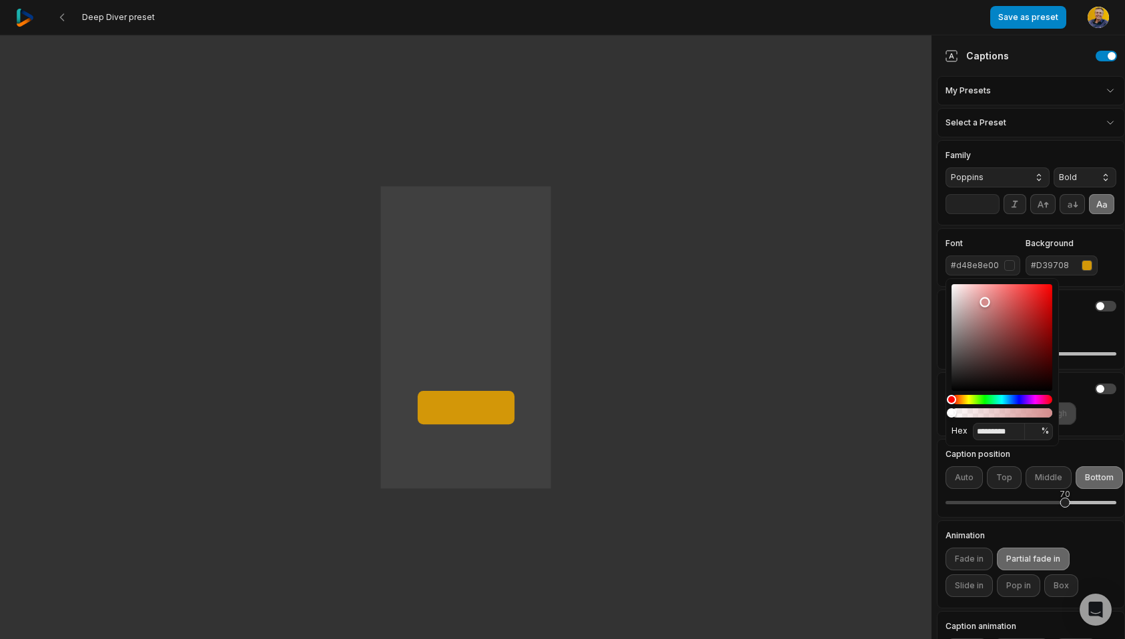
click at [958, 300] on div "Color" at bounding box center [1001, 337] width 101 height 107
click at [958, 286] on div "Color" at bounding box center [1001, 337] width 101 height 107
click at [950, 288] on div "Hex ********* * %" at bounding box center [1001, 362] width 113 height 168
click at [958, 292] on div "Color" at bounding box center [1001, 337] width 101 height 107
click at [958, 292] on div "Color" at bounding box center [958, 291] width 10 height 10
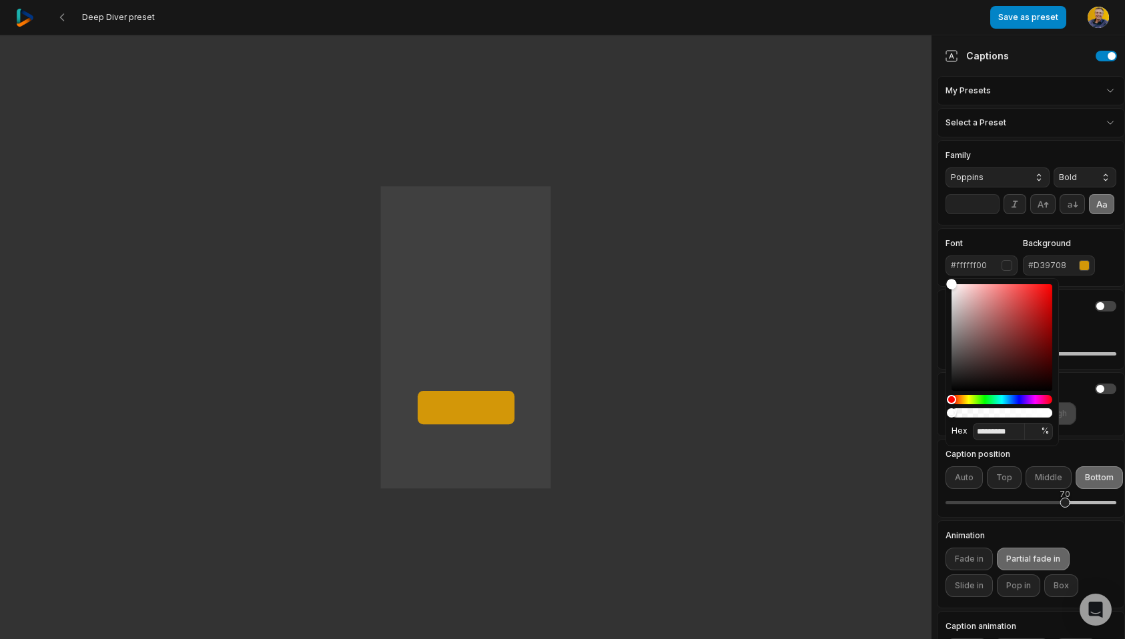
drag, startPoint x: 958, startPoint y: 294, endPoint x: 931, endPoint y: 275, distance: 32.6
click at [931, 275] on body "Deep Diver preset Save as preset Open user menu One small step for man One gian…" at bounding box center [562, 319] width 1125 height 639
click at [1030, 434] on input "*" at bounding box center [1038, 431] width 29 height 17
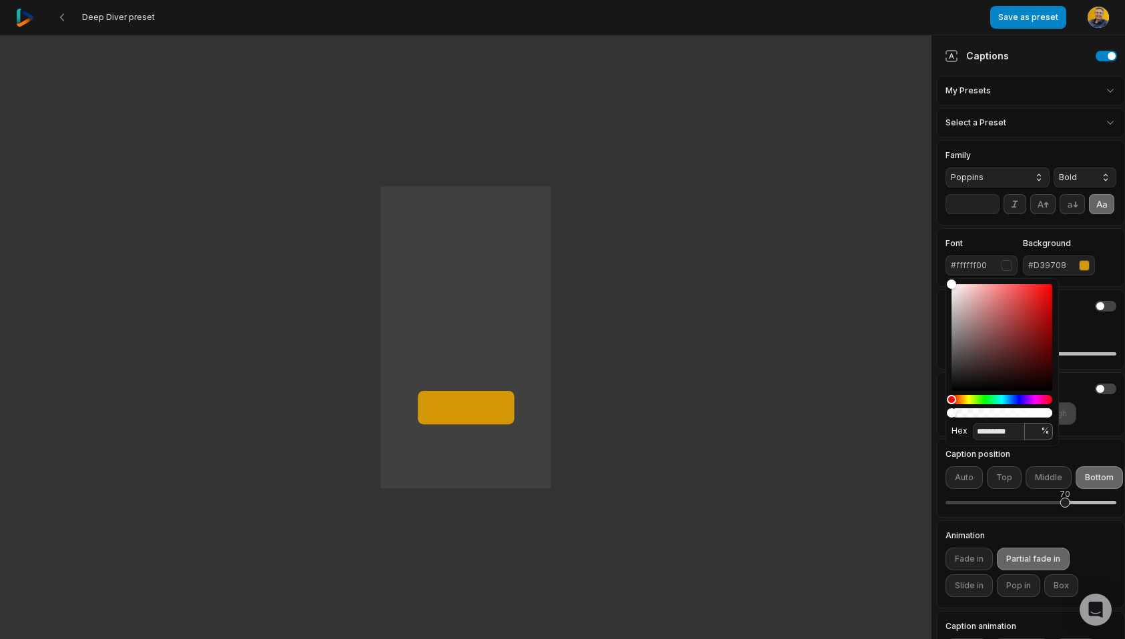
type input "*********"
type input "*"
type input "*********"
type input "**"
type input "*********"
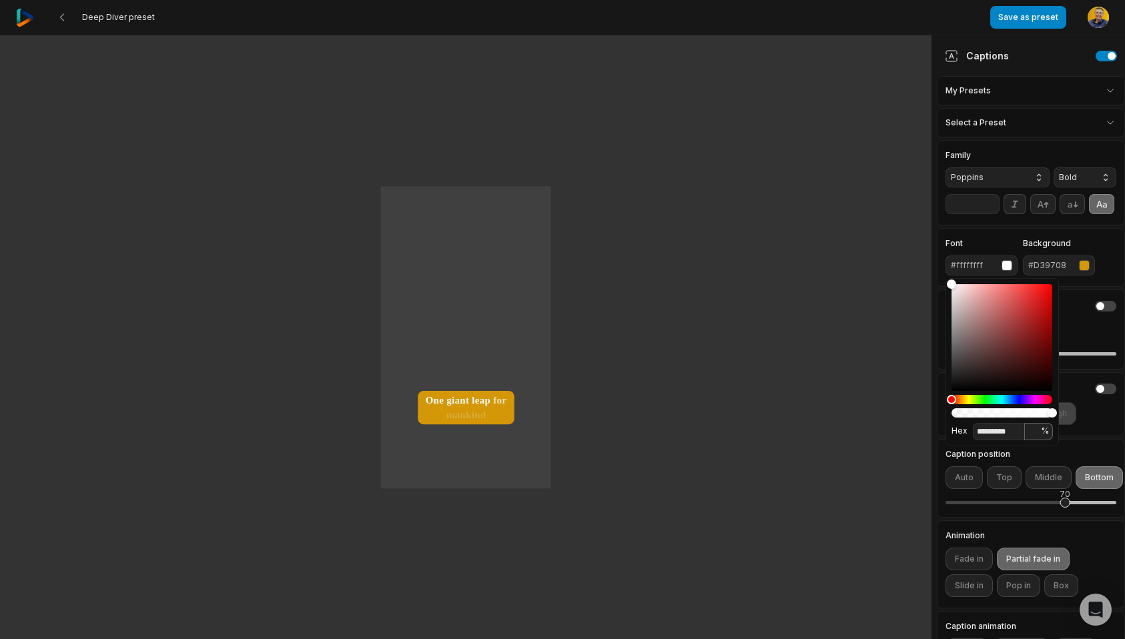
type input "***"
click at [1112, 323] on div "#00000000" at bounding box center [1030, 330] width 171 height 20
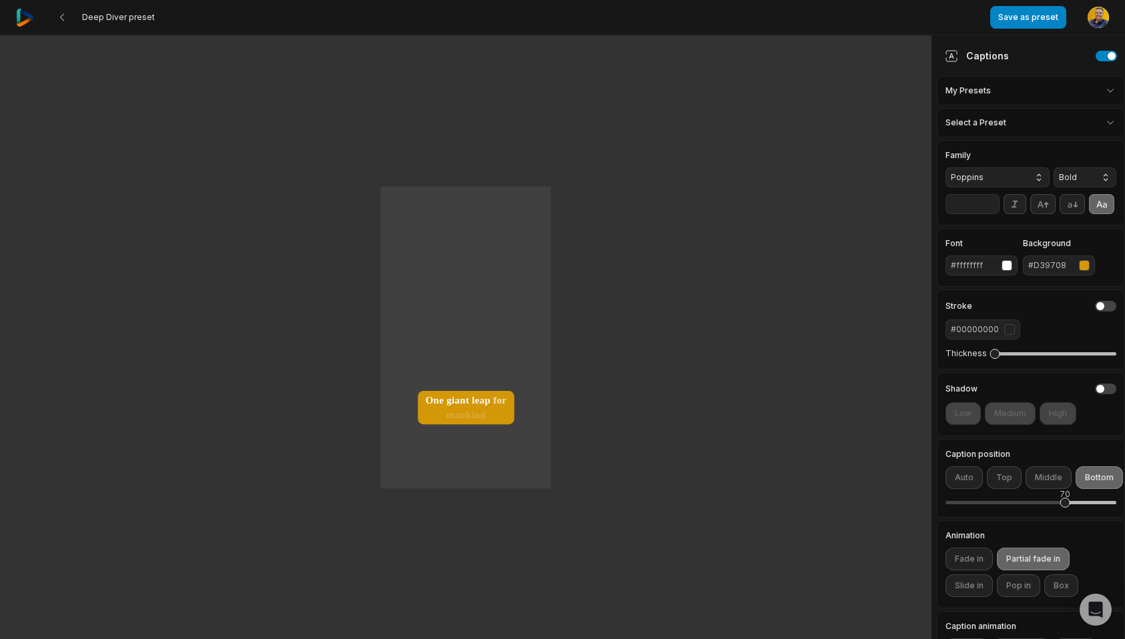
click at [1087, 266] on div "button" at bounding box center [1084, 265] width 11 height 11
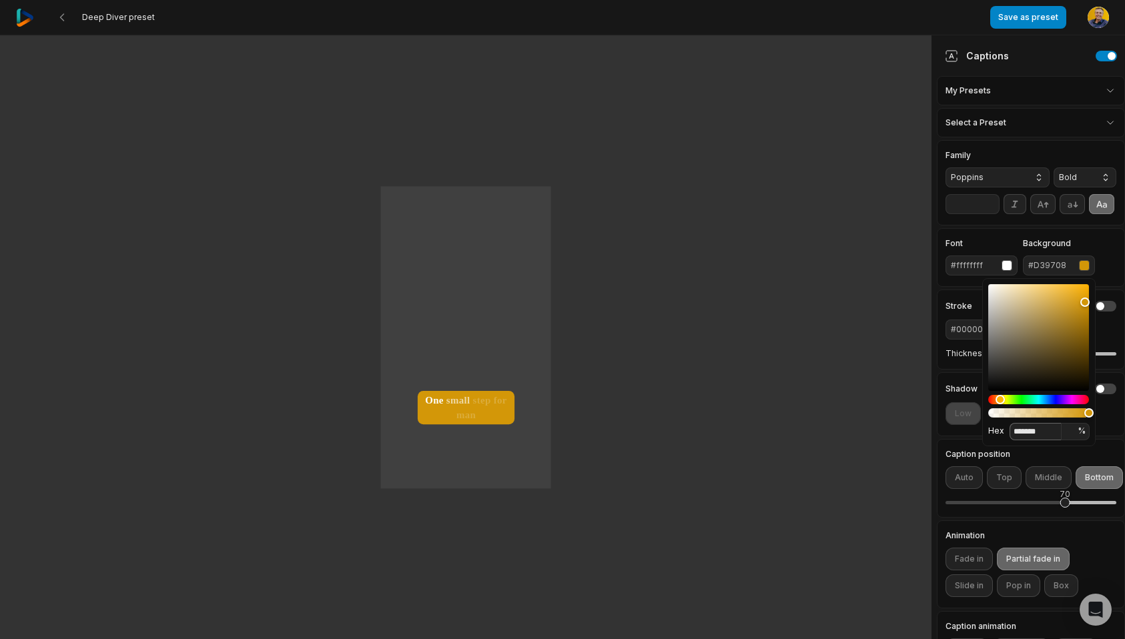
click at [1037, 437] on input "*******" at bounding box center [1035, 431] width 52 height 17
paste input
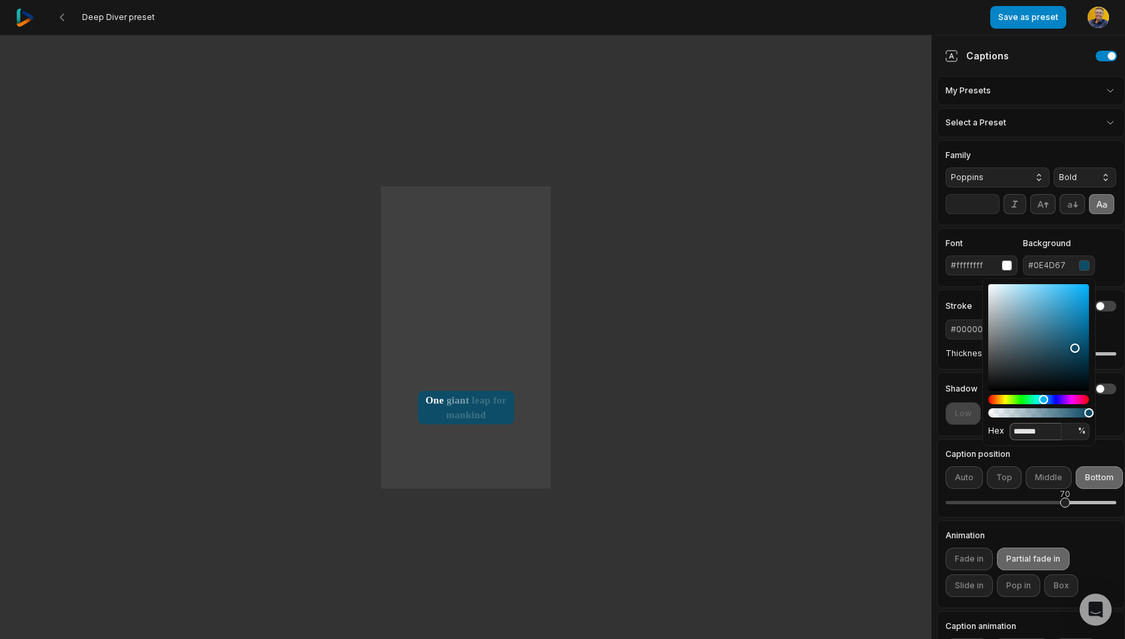
type input "*******"
click at [1110, 231] on div "Font #ffffffff Background #0E4D67" at bounding box center [1031, 257] width 188 height 59
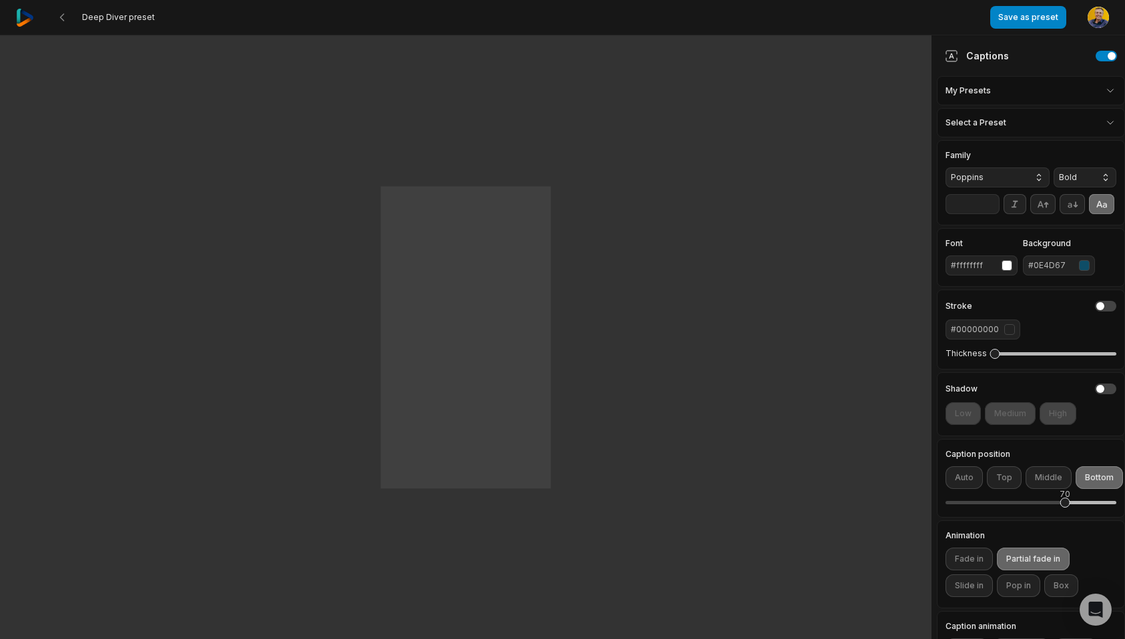
click at [1072, 125] on html "Deep Diver preset Save as preset Open user menu One small step for man One gian…" at bounding box center [562, 319] width 1125 height 639
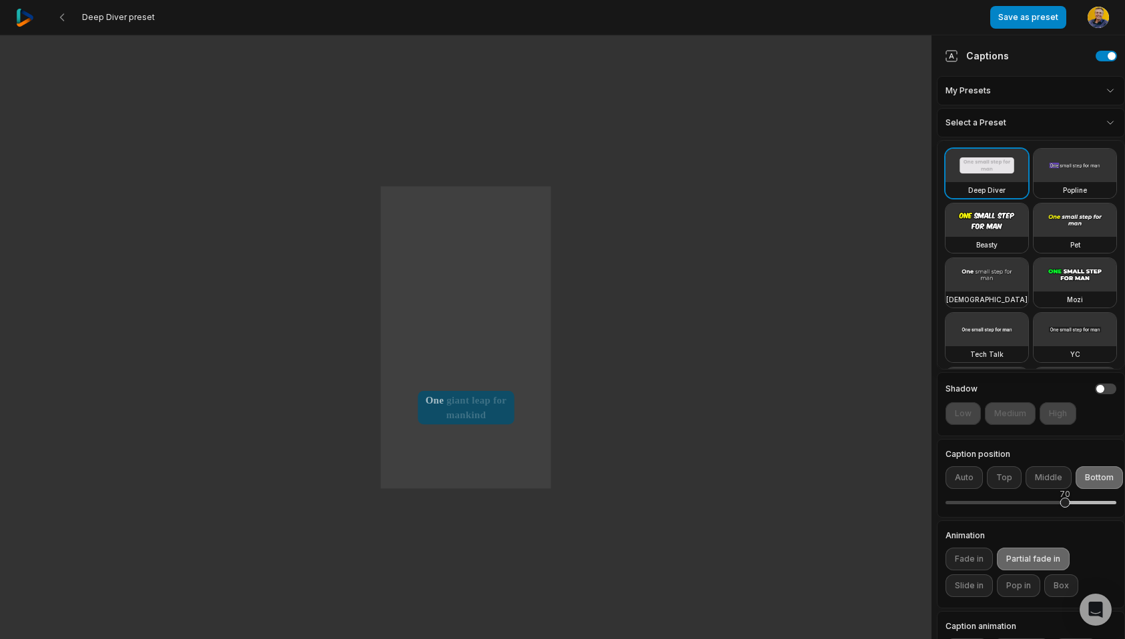
click at [1072, 125] on html "Deep Diver preset Save as preset Open user menu One small step for man One gian…" at bounding box center [562, 319] width 1125 height 639
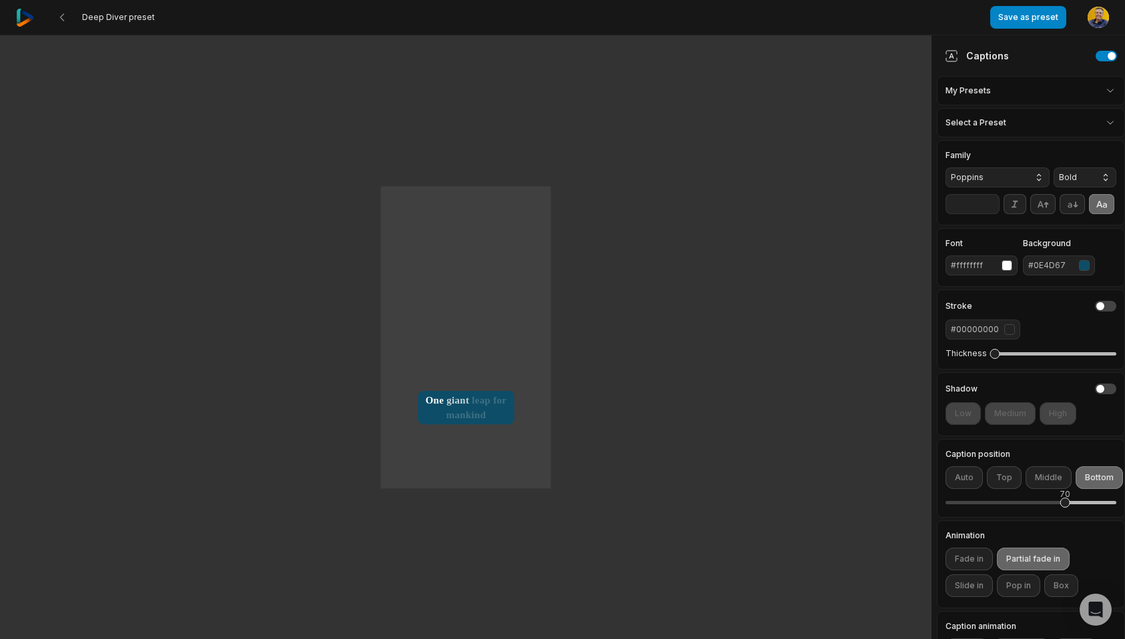
click at [1083, 91] on html "Deep Diver preset Save as preset Open user menu One small step for man One gian…" at bounding box center [562, 319] width 1125 height 639
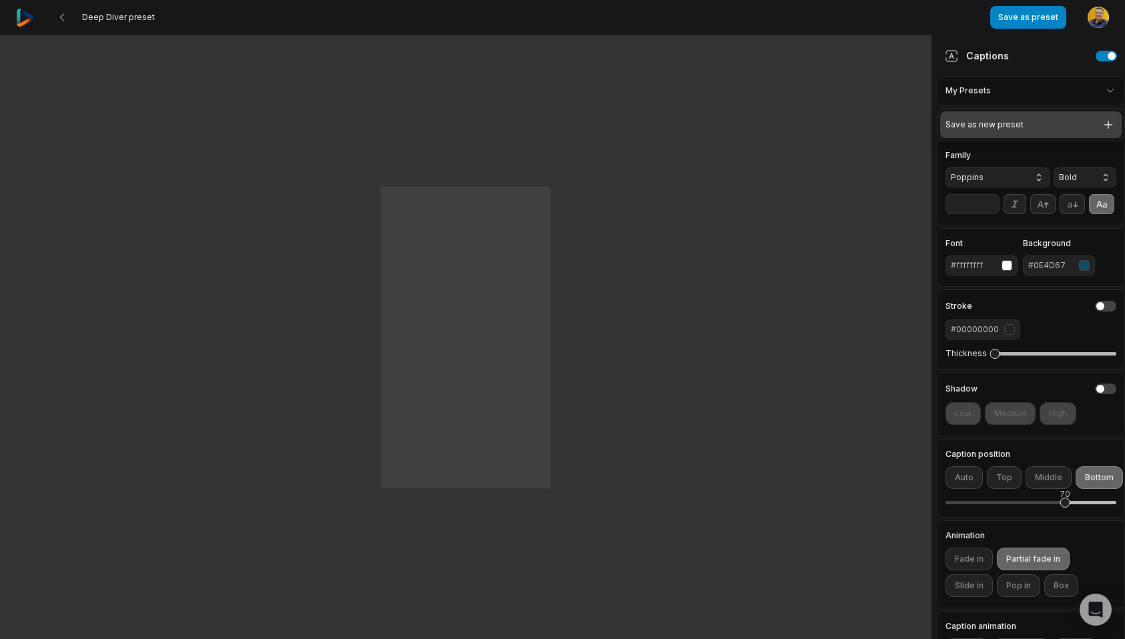
click at [1042, 126] on div "Save as new preset" at bounding box center [1030, 124] width 181 height 27
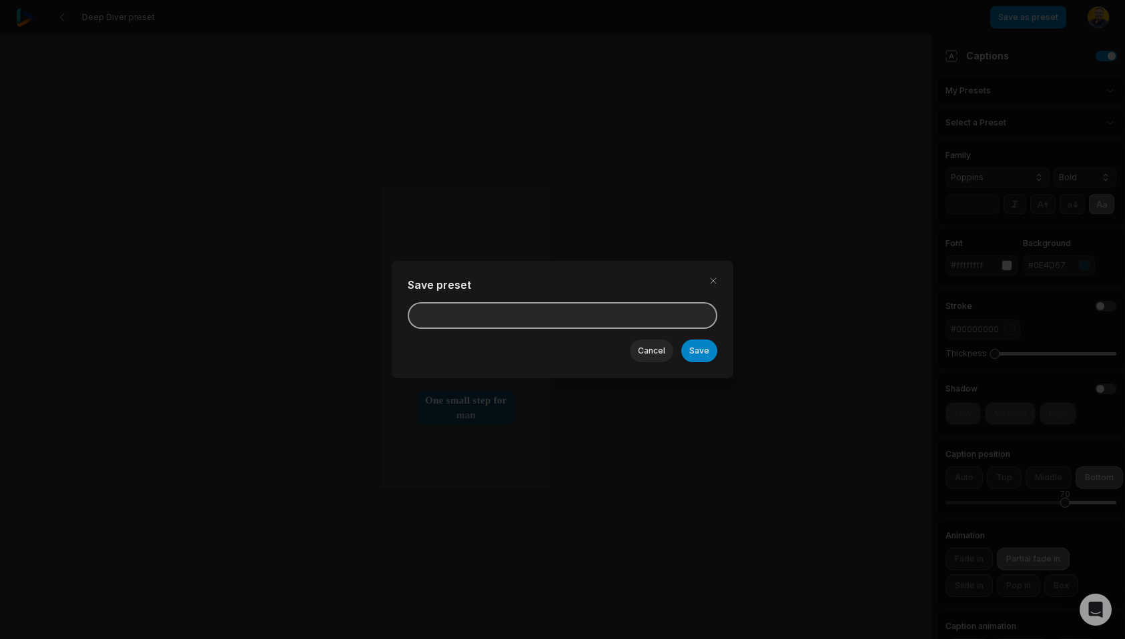
click at [522, 324] on input at bounding box center [563, 315] width 310 height 27
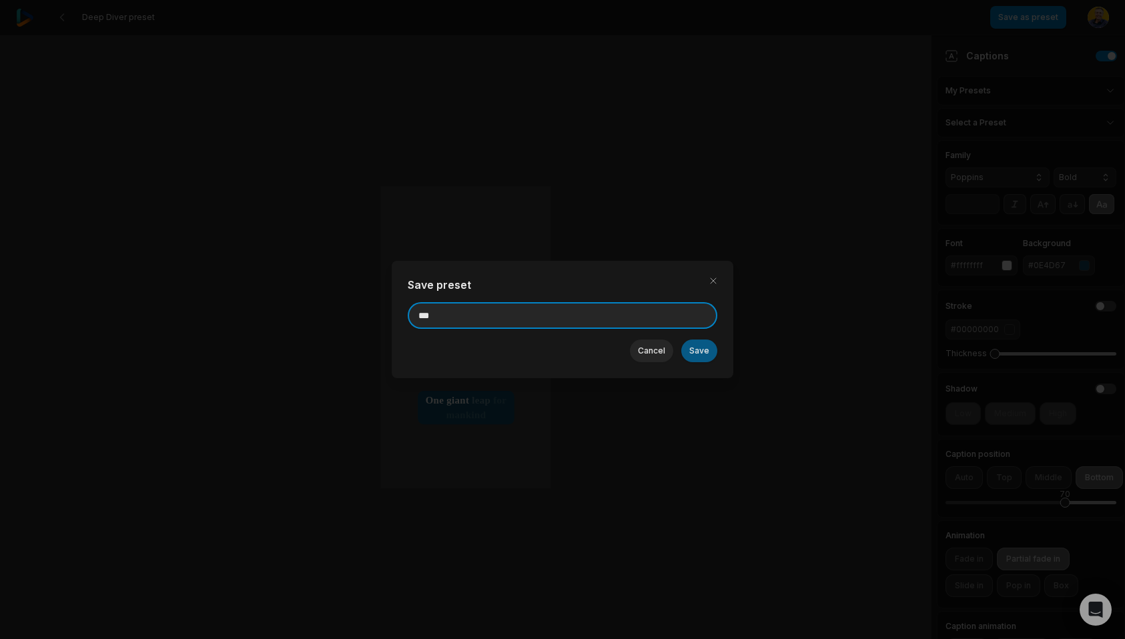
type input "***"
click at [694, 350] on button "Save" at bounding box center [699, 351] width 36 height 23
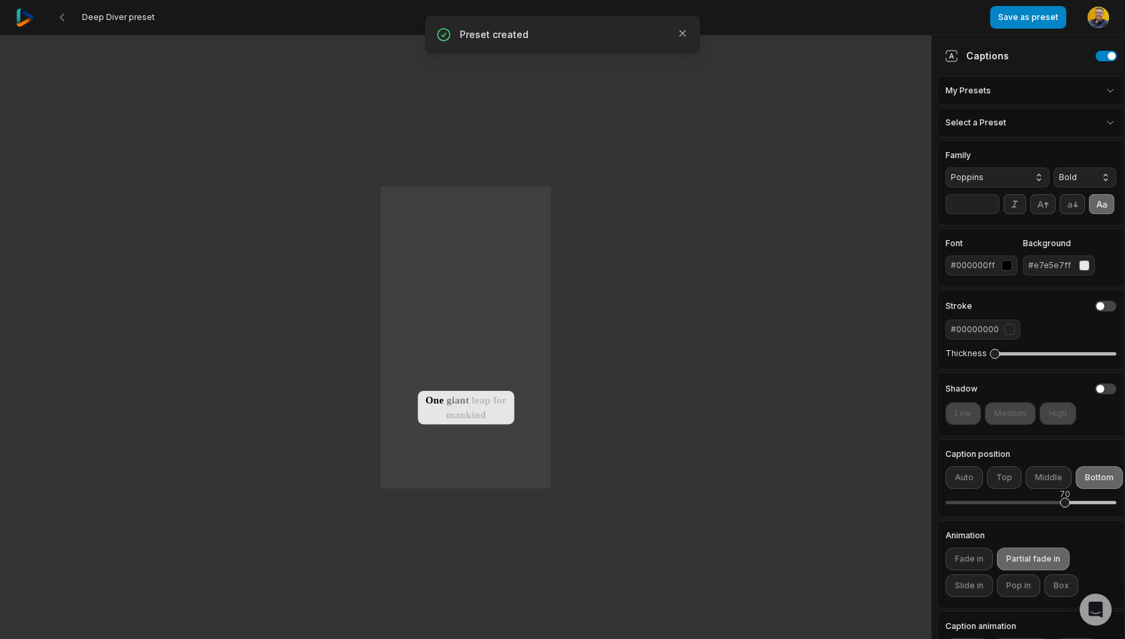
click at [1084, 265] on div "button" at bounding box center [1084, 265] width 11 height 11
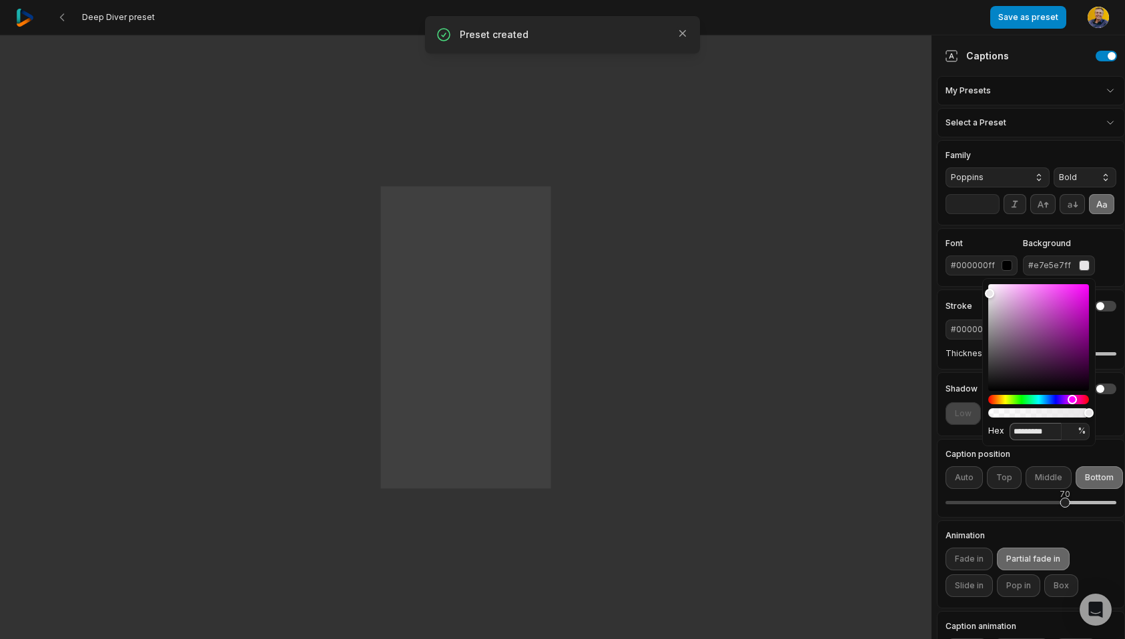
click at [1030, 430] on input "*********" at bounding box center [1035, 431] width 52 height 17
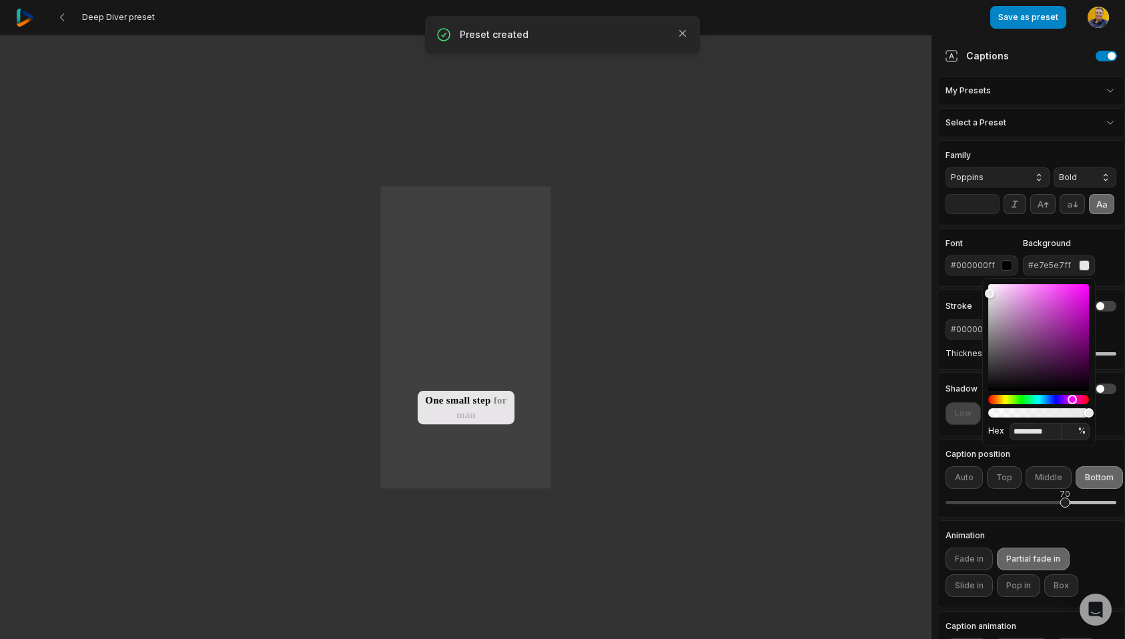
click at [1041, 100] on html "Deep Diver preset Save as preset Open user menu One small step for man One gian…" at bounding box center [562, 319] width 1125 height 639
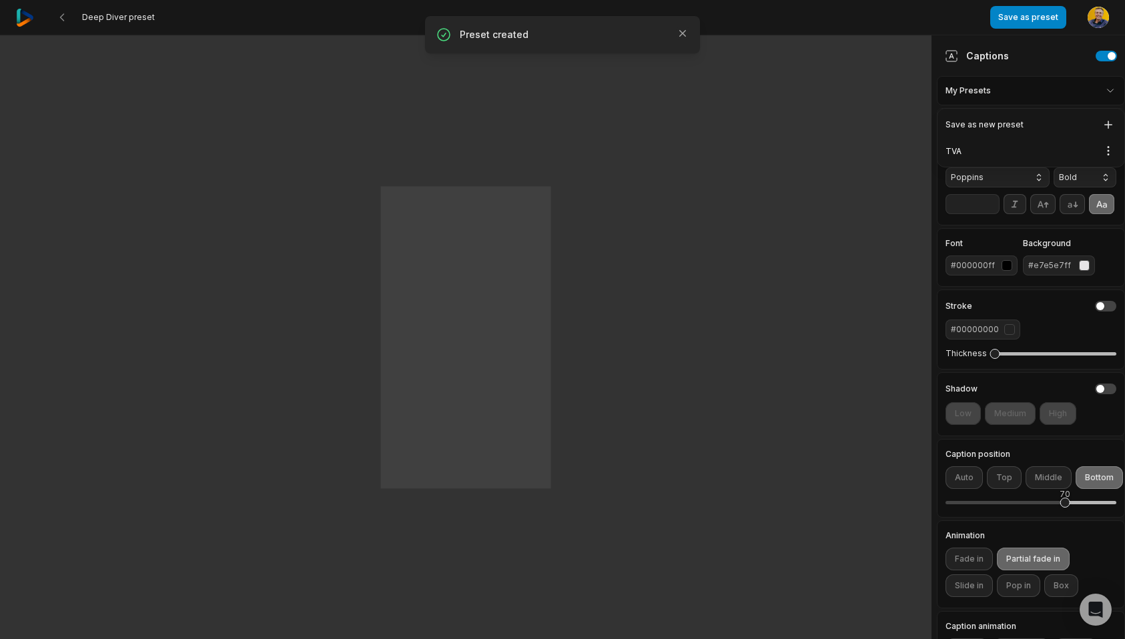
click at [1041, 92] on html "Deep Diver preset Save as preset Open user menu One small step for man One gian…" at bounding box center [562, 319] width 1125 height 639
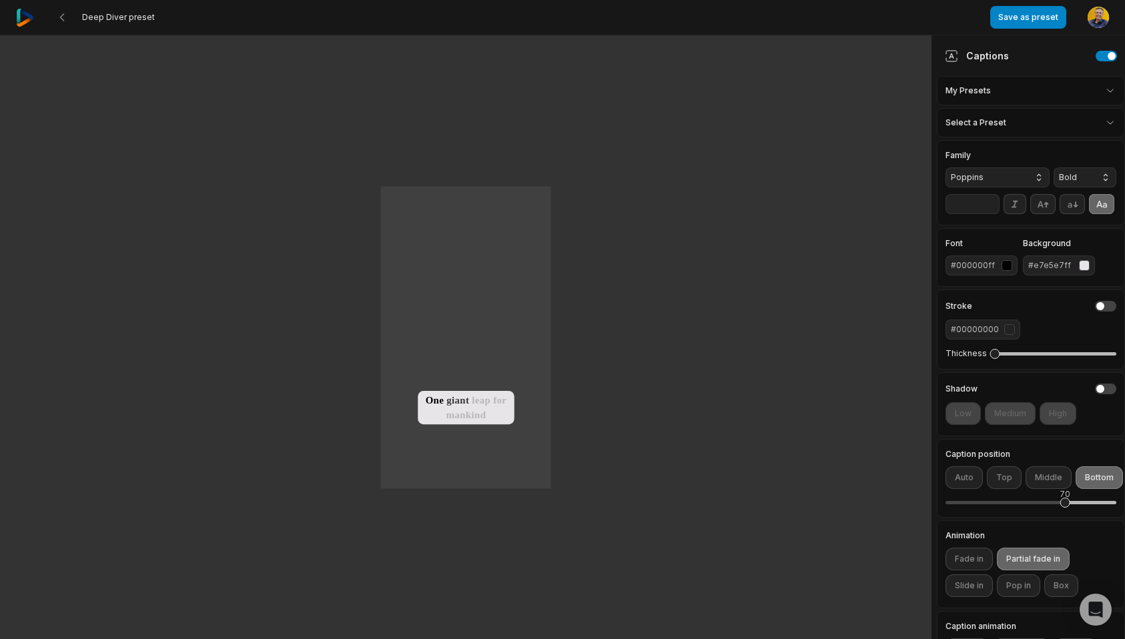
click at [1037, 123] on html "Deep Diver preset Save as preset Open user menu One small step for man One gian…" at bounding box center [562, 319] width 1125 height 639
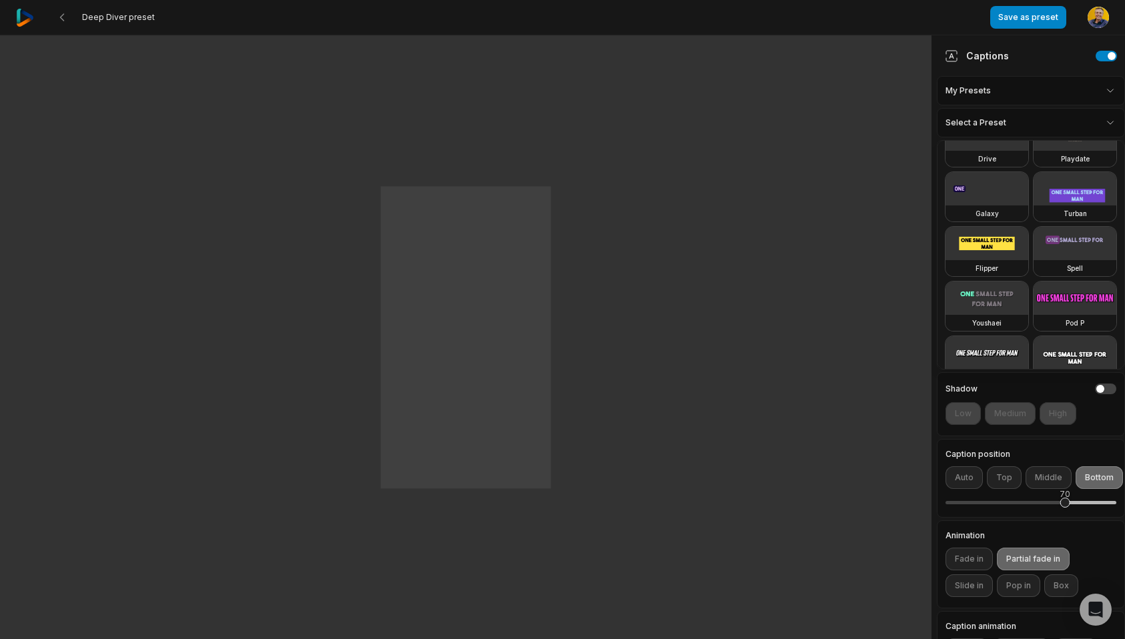
scroll to position [330, 0]
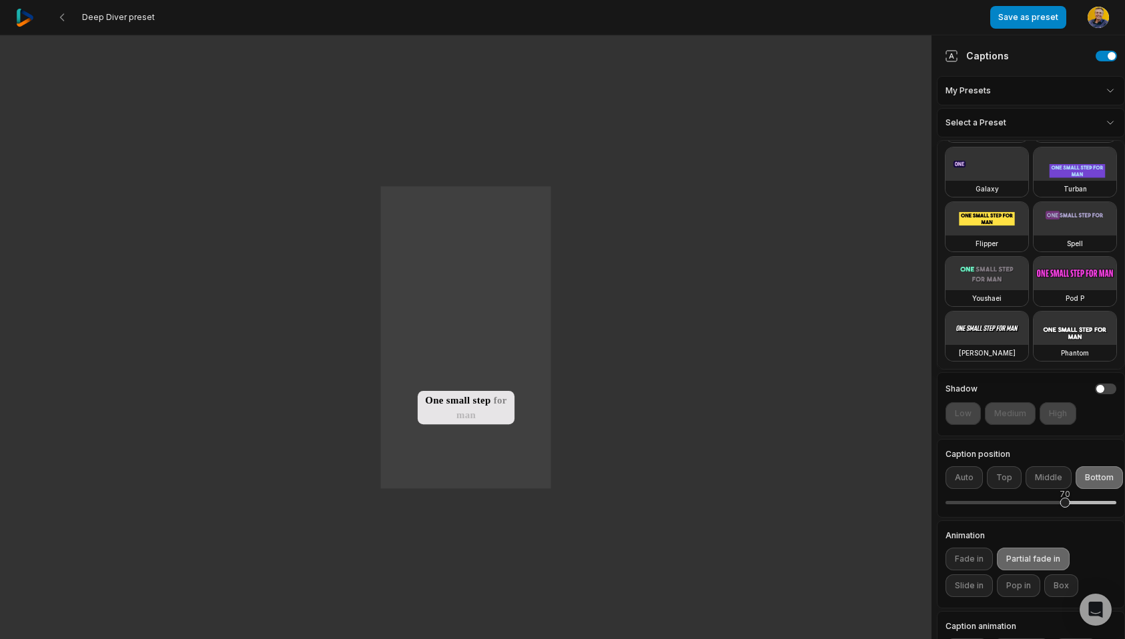
click at [1041, 117] on html "Deep Diver preset Save as preset Open user menu One small step for man One gian…" at bounding box center [562, 319] width 1125 height 639
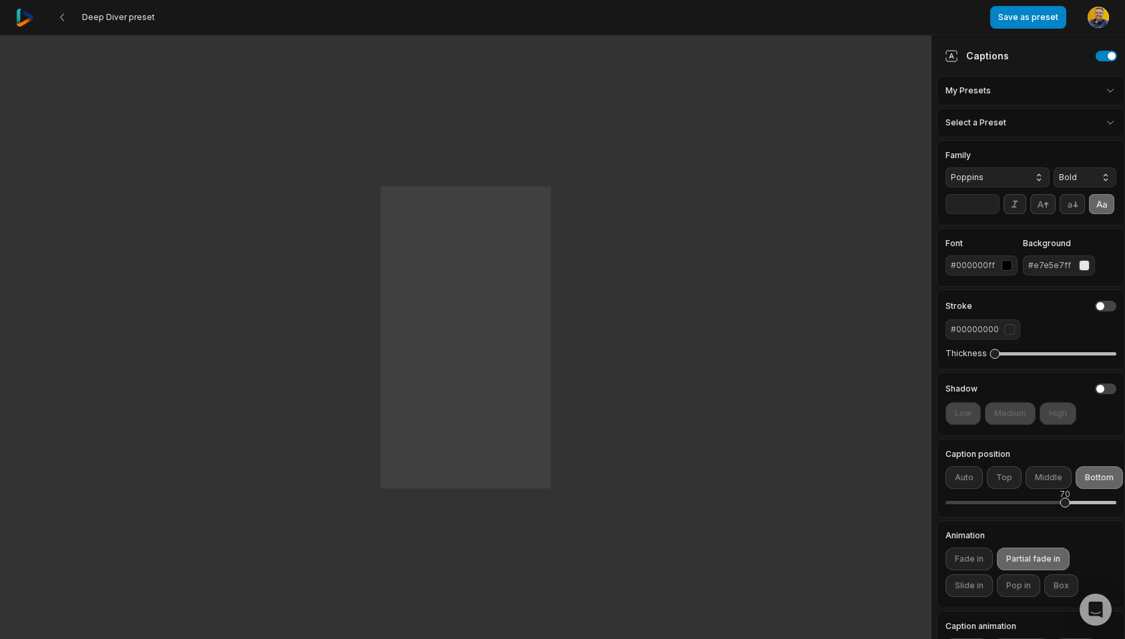
click at [1111, 120] on html "Deep Diver preset Save as preset Open user menu One small step for man One gian…" at bounding box center [562, 319] width 1125 height 639
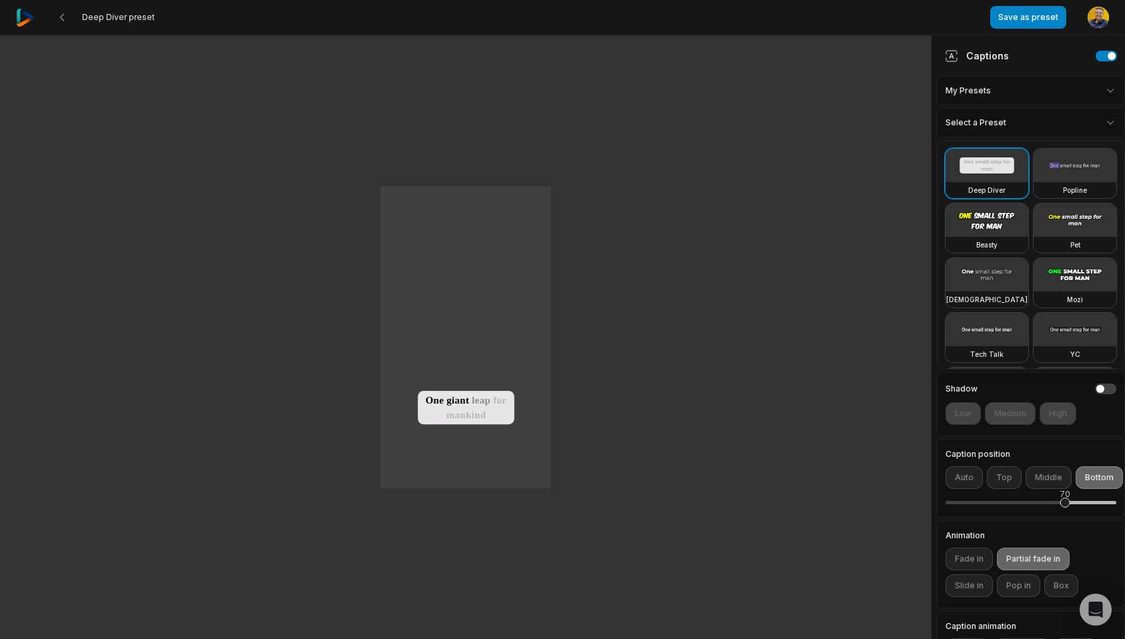
click at [1109, 127] on html "Deep Diver preset Save as preset Open user menu One small step for man One gian…" at bounding box center [562, 319] width 1125 height 639
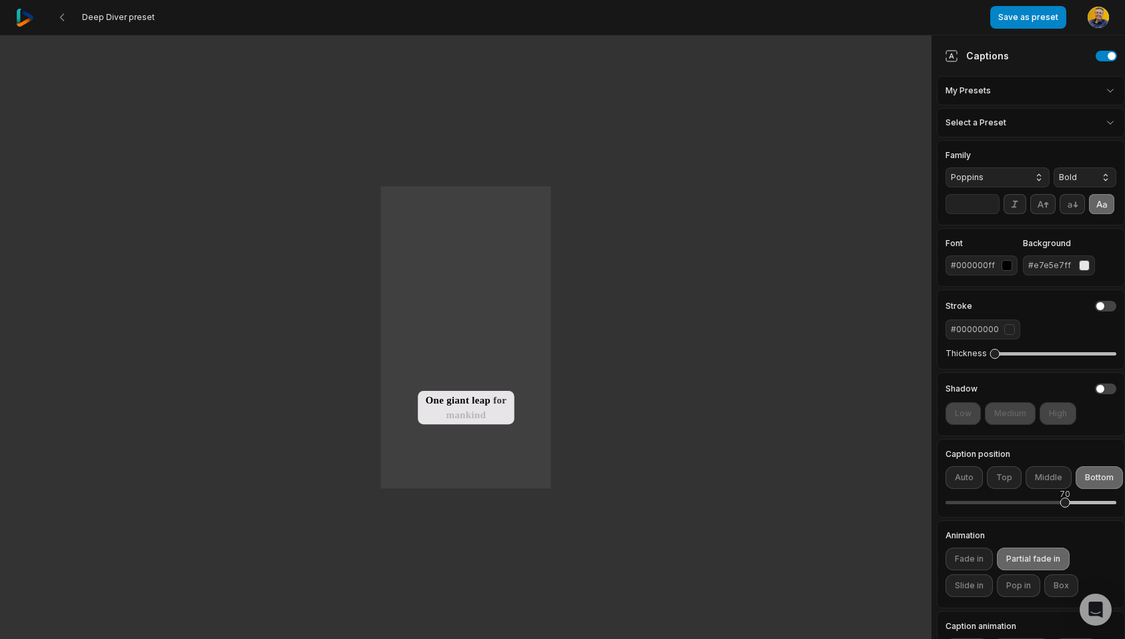
click at [1112, 92] on html "Deep Diver preset Save as preset Open user menu One small step for man One gian…" at bounding box center [562, 319] width 1125 height 639
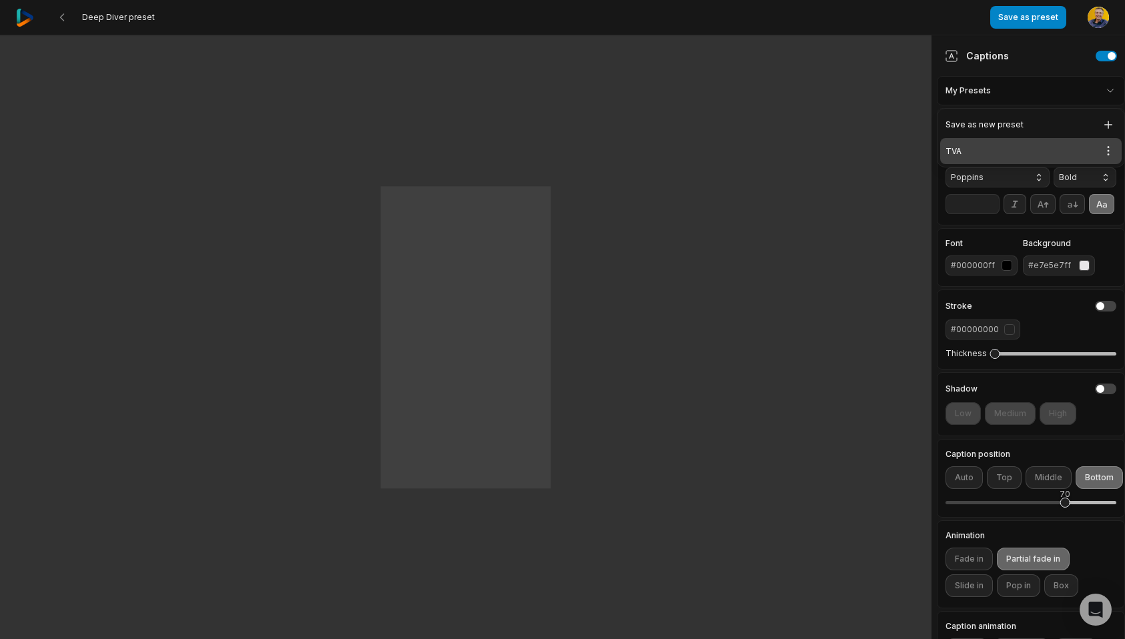
click at [990, 156] on div "TVA Open options" at bounding box center [1030, 151] width 181 height 26
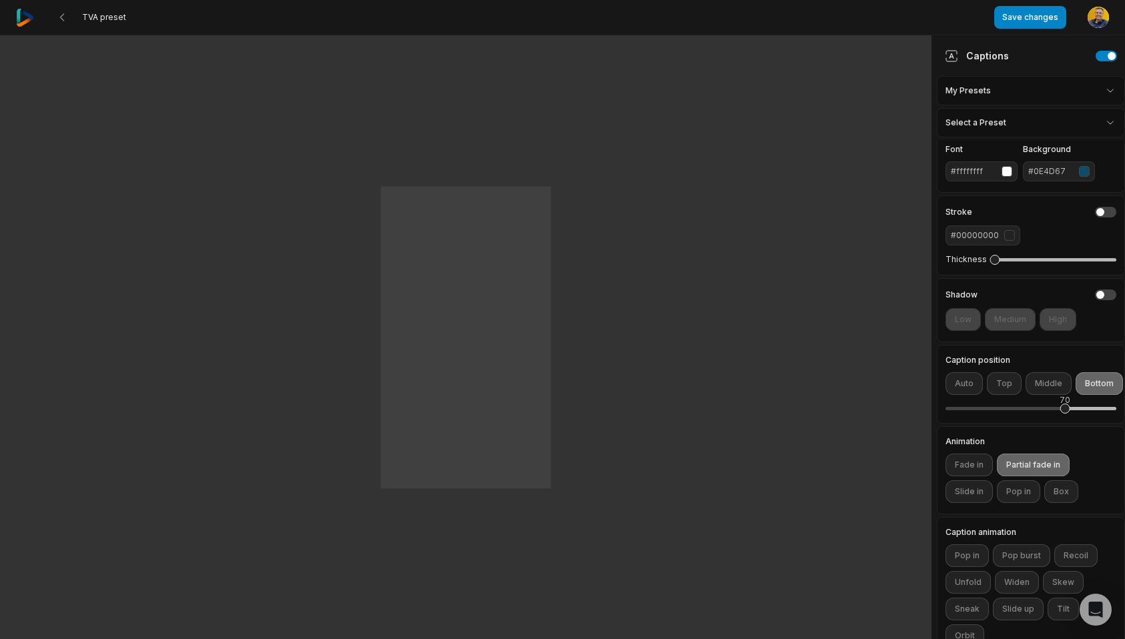
scroll to position [119, 0]
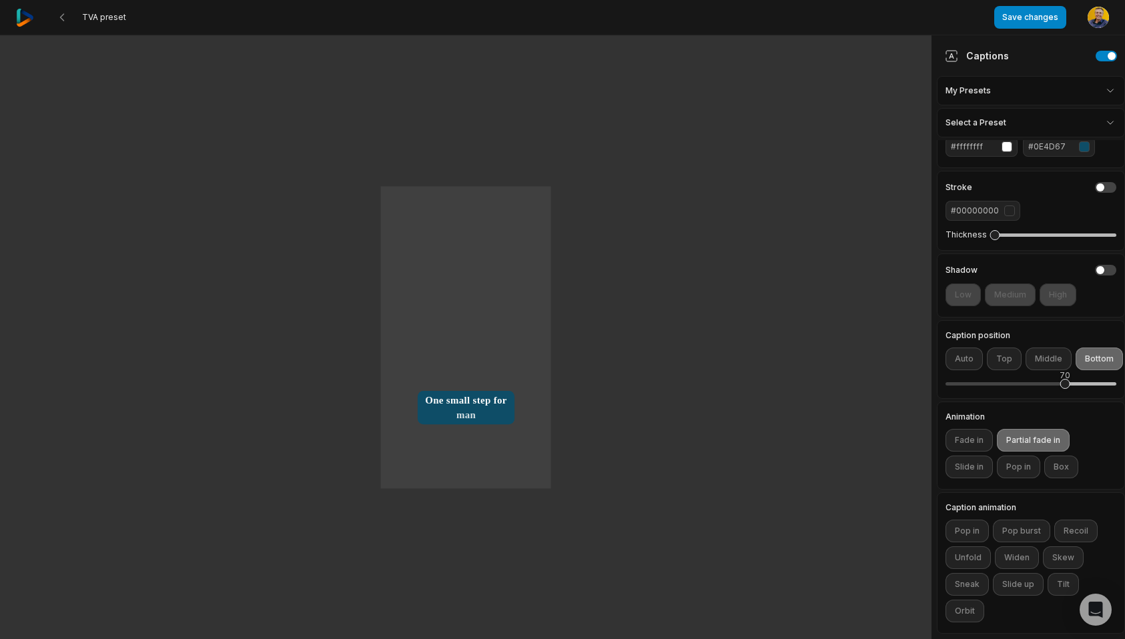
click at [818, 341] on div "One small step for man One giant leap for mankind" at bounding box center [465, 337] width 931 height 604
click at [1027, 13] on button "Save changes" at bounding box center [1030, 17] width 72 height 23
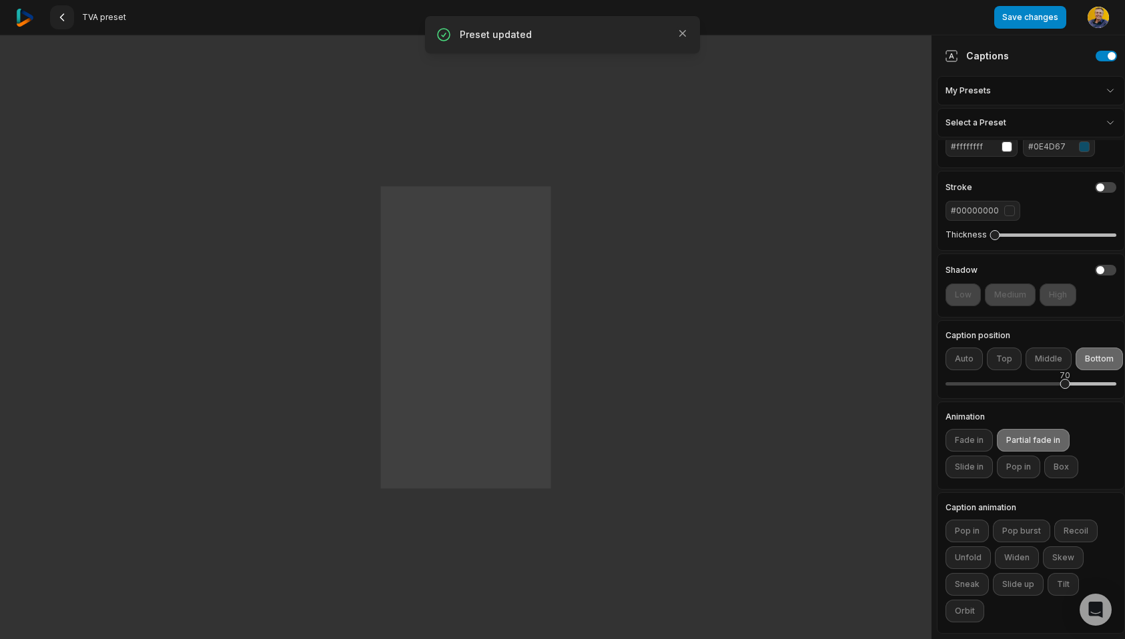
click at [61, 18] on 335 at bounding box center [62, 17] width 3 height 7
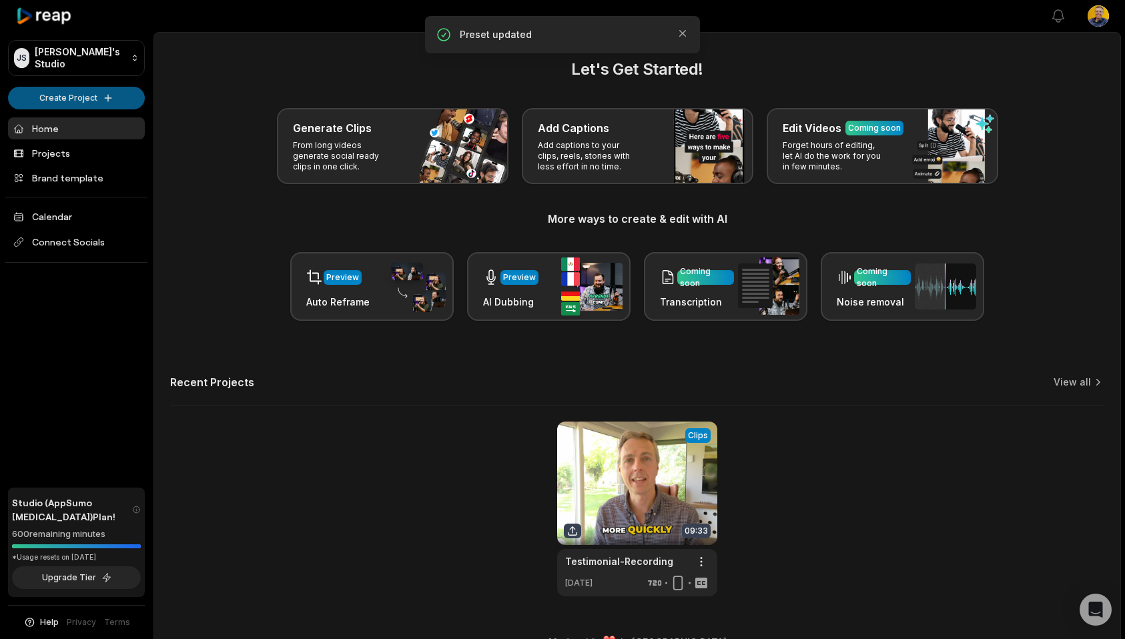
click at [91, 95] on html "JS Justin's Studio Create Project Home Projects Brand template Calendar Connect…" at bounding box center [562, 319] width 1125 height 639
click at [95, 94] on html "JS Justin's Studio Create Project Home Projects Brand template Calendar Connect…" at bounding box center [562, 319] width 1125 height 639
click at [74, 146] on link "Add Captions" at bounding box center [76, 147] width 130 height 22
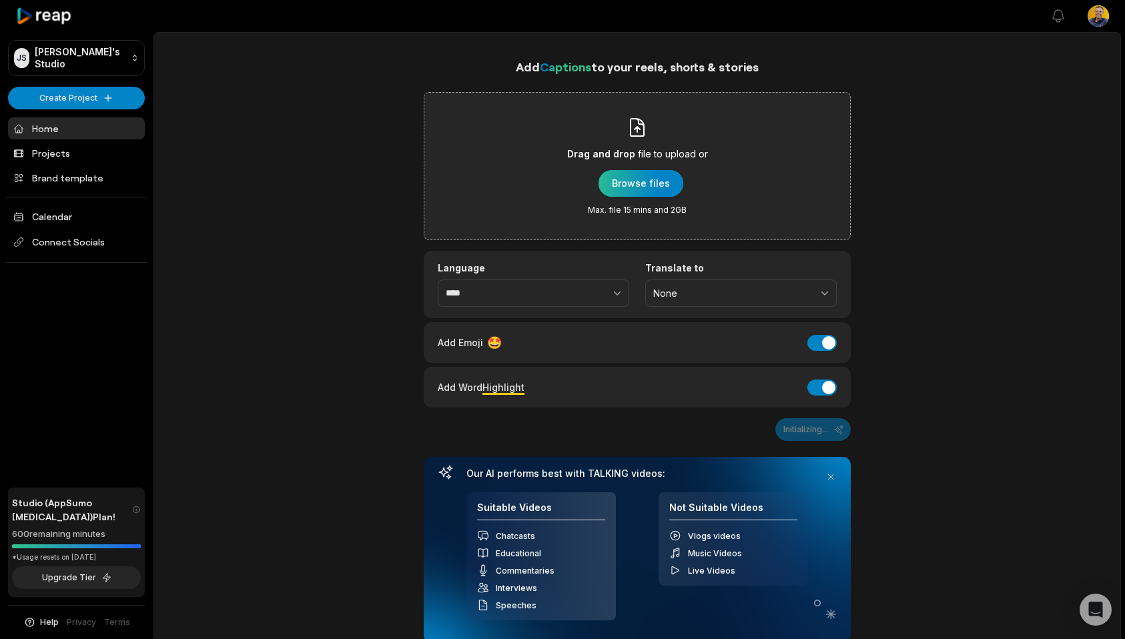
click at [640, 185] on div "button" at bounding box center [640, 183] width 85 height 27
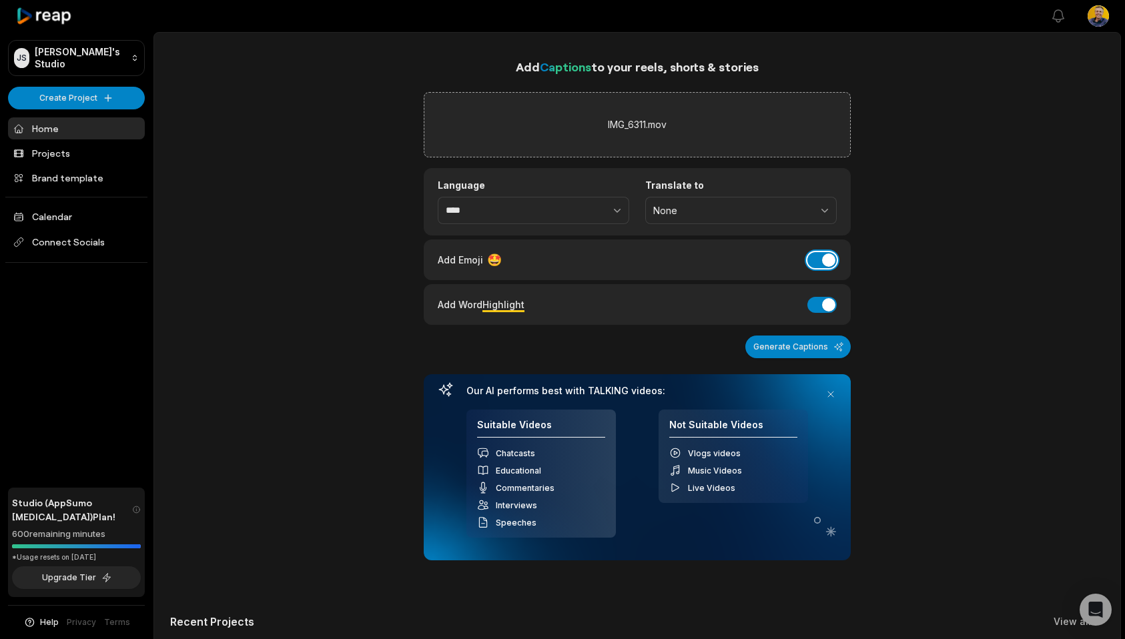
click at [816, 263] on button "Add Emoji" at bounding box center [821, 260] width 29 height 16
click at [792, 350] on button "Generate Captions" at bounding box center [797, 347] width 105 height 23
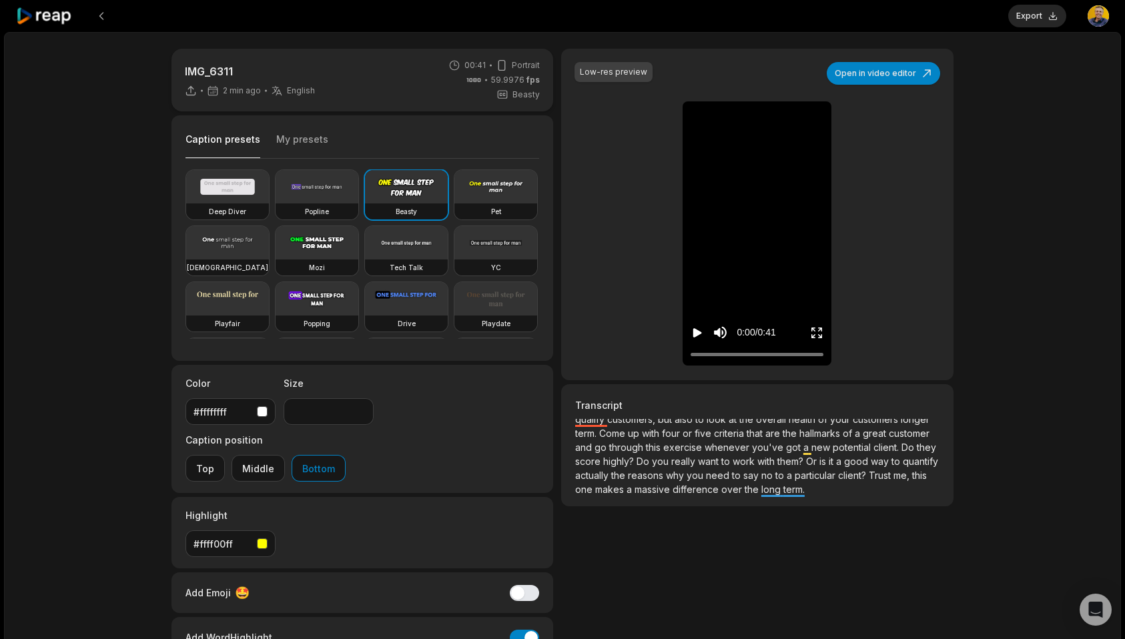
scroll to position [53, 0]
click at [593, 475] on span "actually" at bounding box center [593, 471] width 36 height 11
click at [861, 486] on p "Something I use with pretty much all of my clients to improve their long-term p…" at bounding box center [757, 461] width 364 height 84
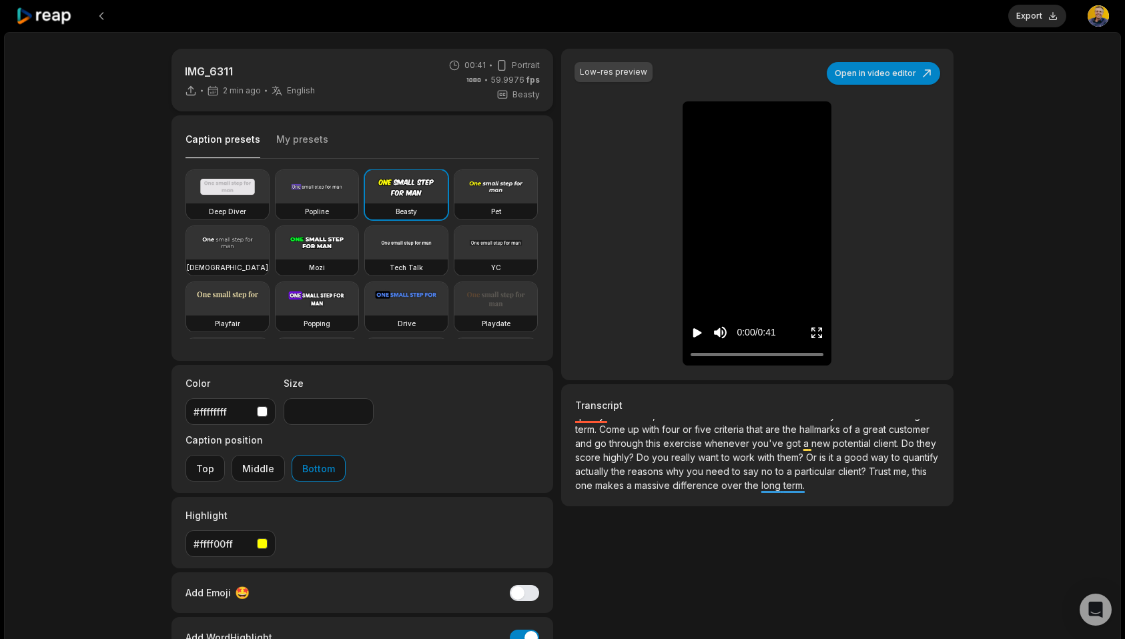
click at [694, 330] on icon "Play video" at bounding box center [697, 332] width 9 height 9
click at [694, 330] on icon "Pause video" at bounding box center [695, 332] width 2 height 9
click at [316, 133] on button "My presets" at bounding box center [302, 145] width 52 height 25
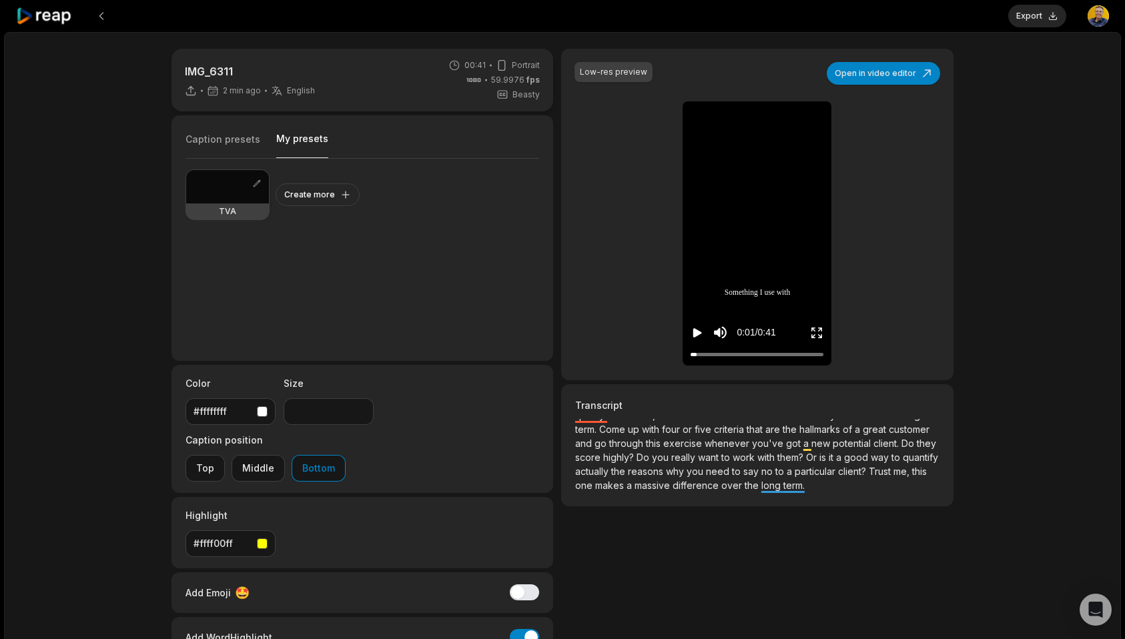
click at [210, 203] on div "TVA" at bounding box center [227, 211] width 83 height 16
type input "**"
click at [693, 330] on icon "Play video" at bounding box center [697, 332] width 9 height 9
click at [881, 75] on button "Open in video editor" at bounding box center [882, 73] width 113 height 23
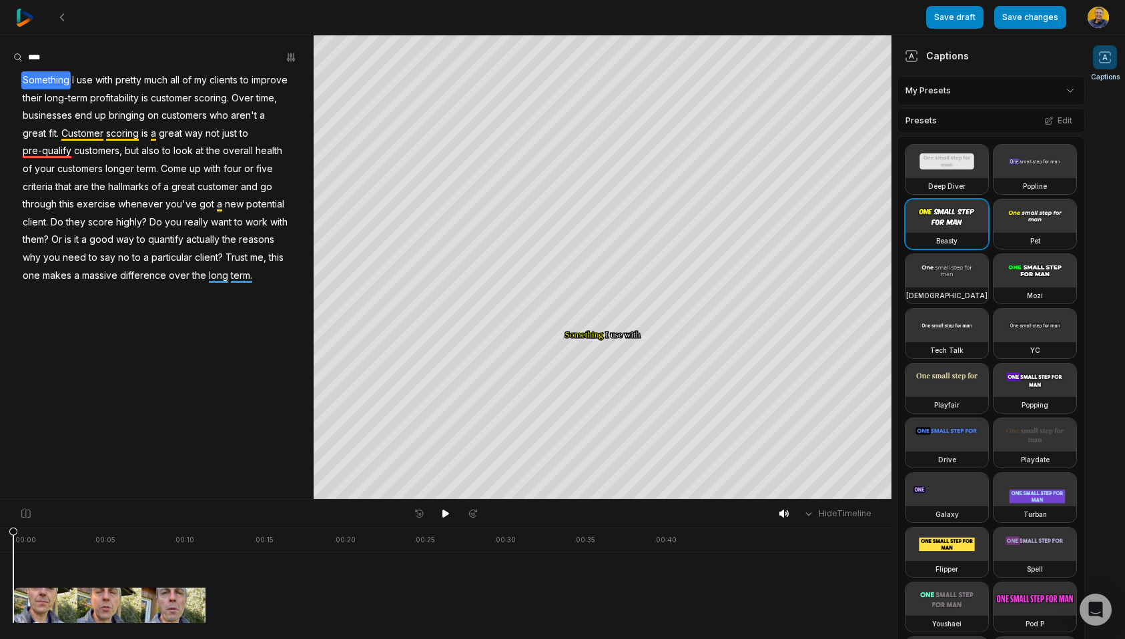
click at [1003, 85] on html "Save draft Save changes Open user menu Captions Your browser does not support m…" at bounding box center [562, 319] width 1125 height 639
